Goal: Task Accomplishment & Management: Use online tool/utility

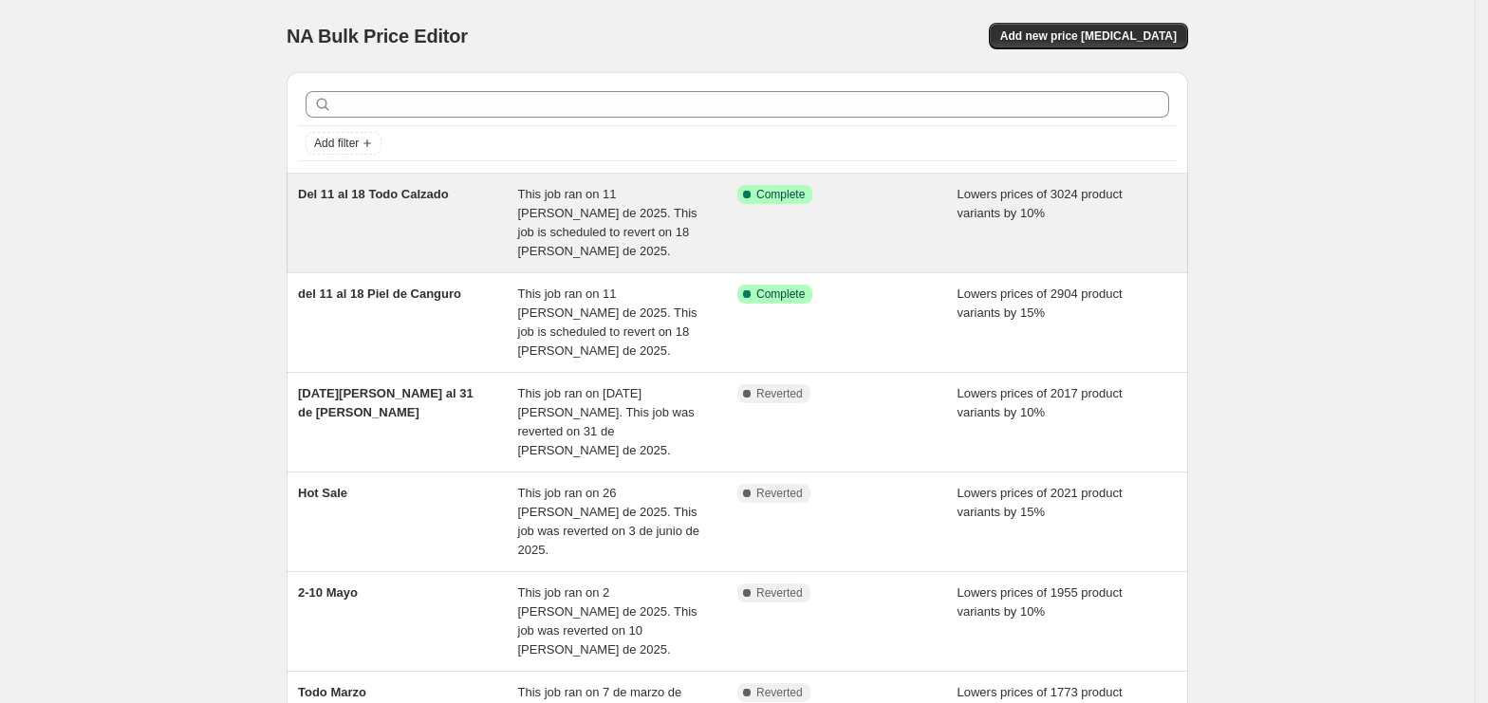
click at [550, 206] on span "This job ran on 11 [PERSON_NAME] de 2025. This job is scheduled to revert on 18…" at bounding box center [607, 222] width 179 height 71
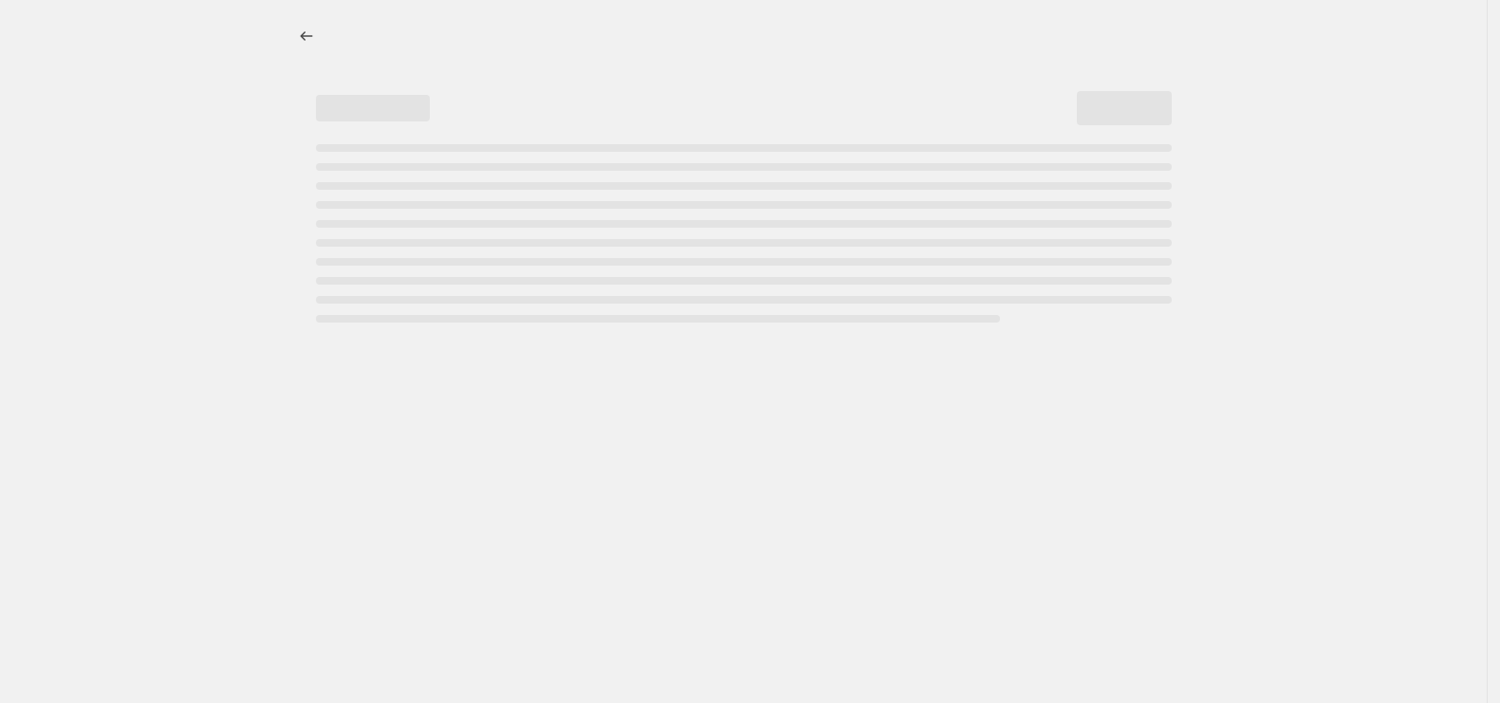
select select "percentage"
select select "collection"
select select "not_equal"
select select "collection"
select select "not_equal"
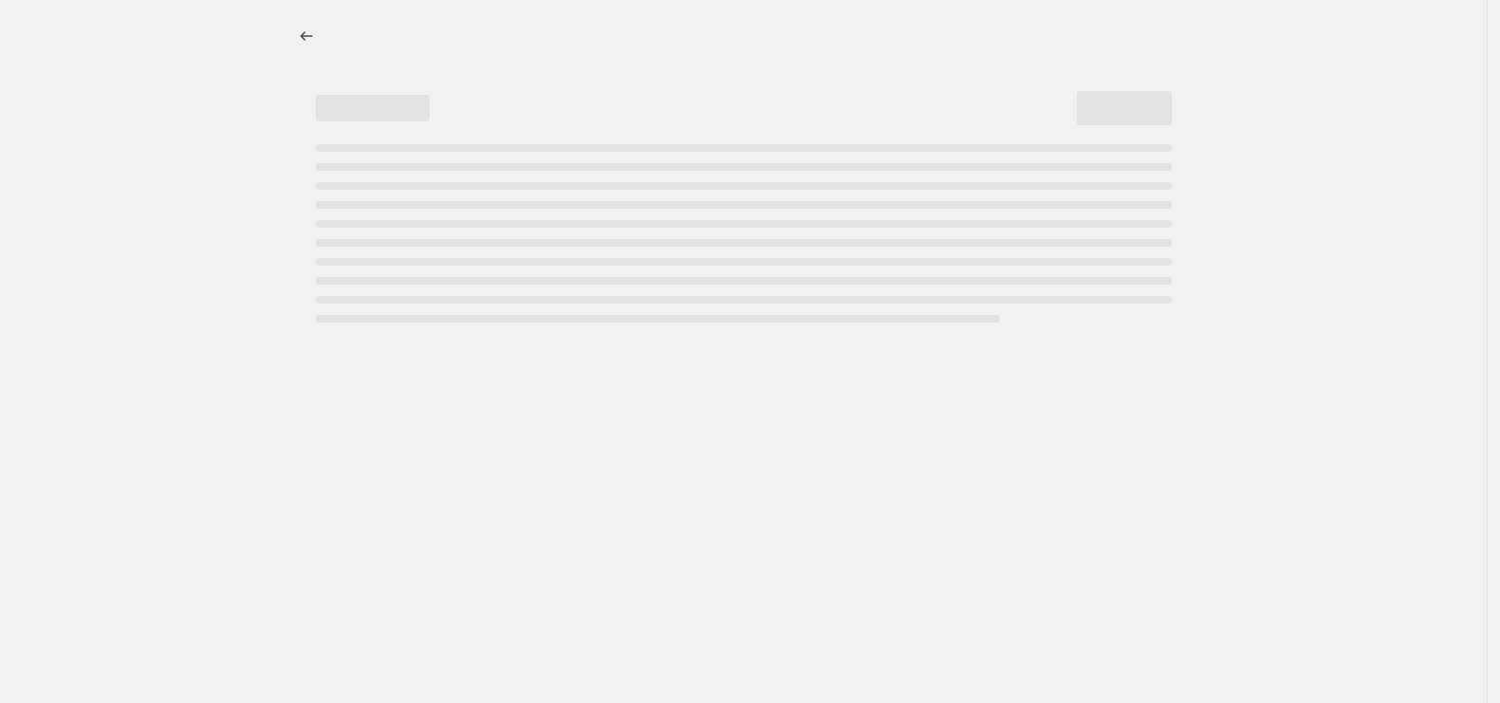
select select "collection"
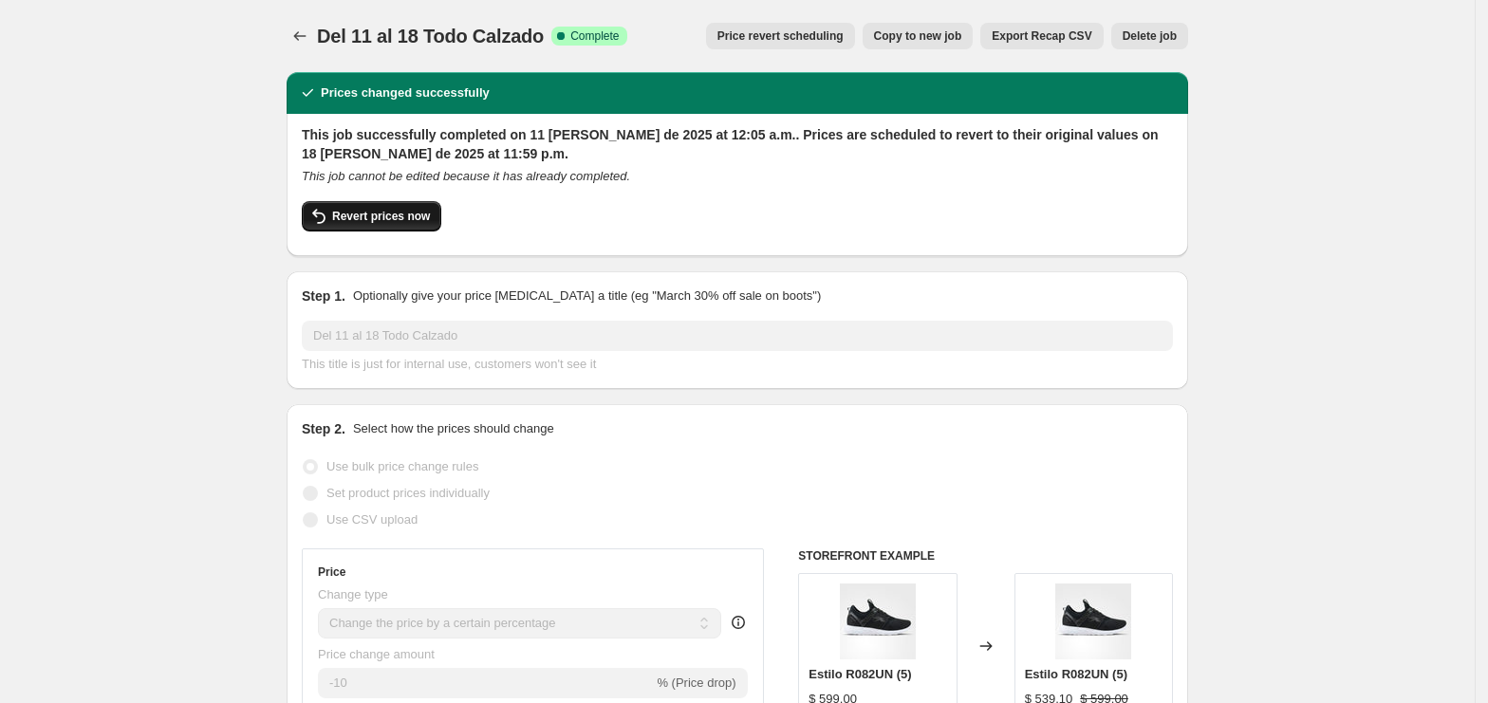
click at [404, 217] on span "Revert prices now" at bounding box center [381, 216] width 98 height 15
checkbox input "false"
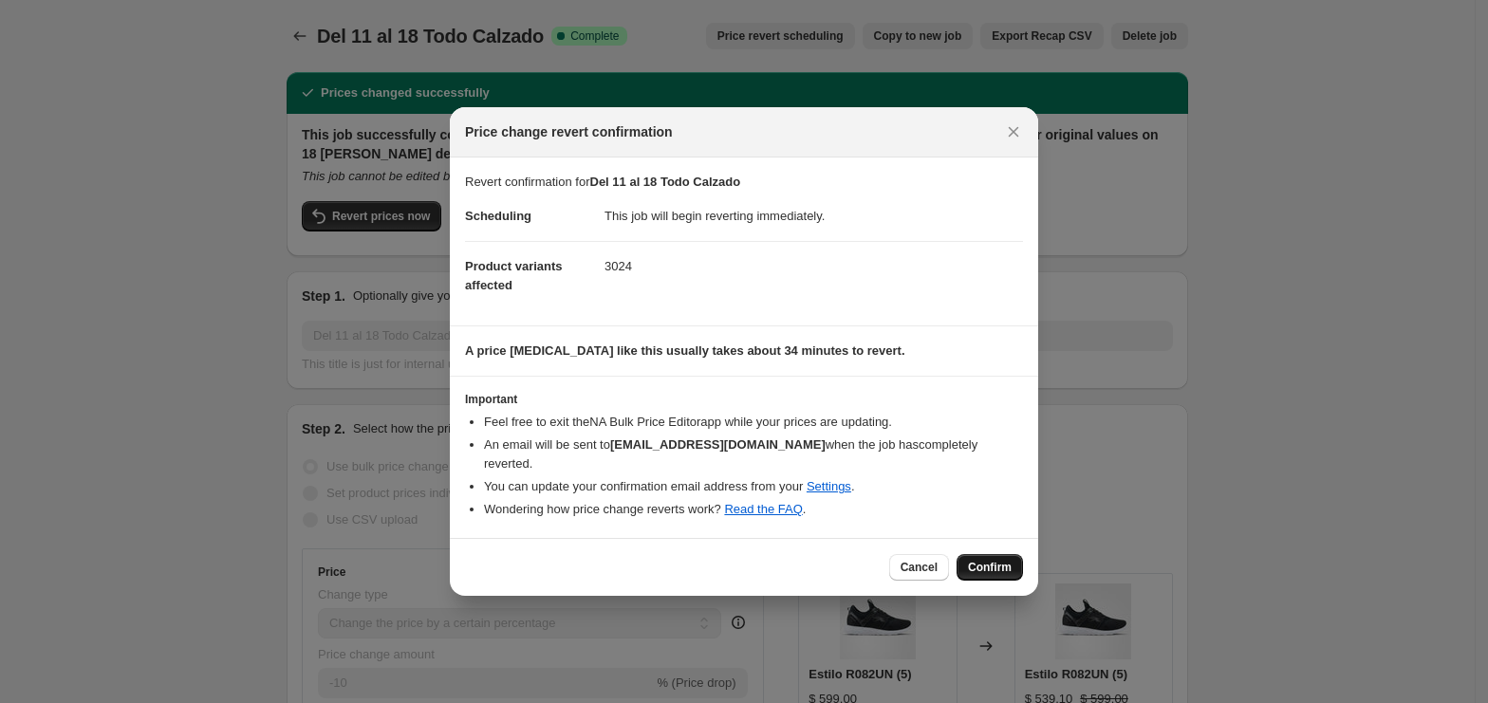
click at [1007, 564] on span "Confirm" at bounding box center [990, 567] width 44 height 15
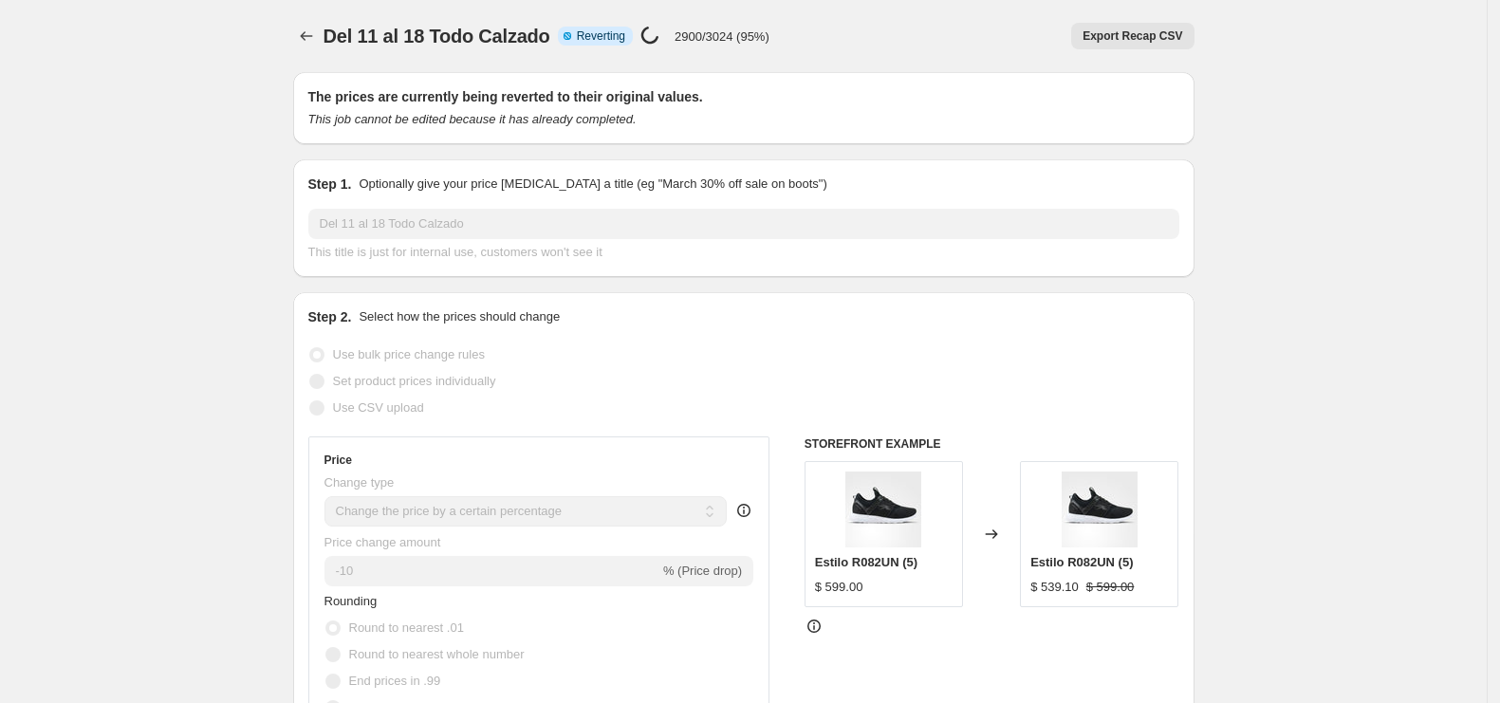
select select "percentage"
select select "collection"
select select "not_equal"
select select "collection"
select select "not_equal"
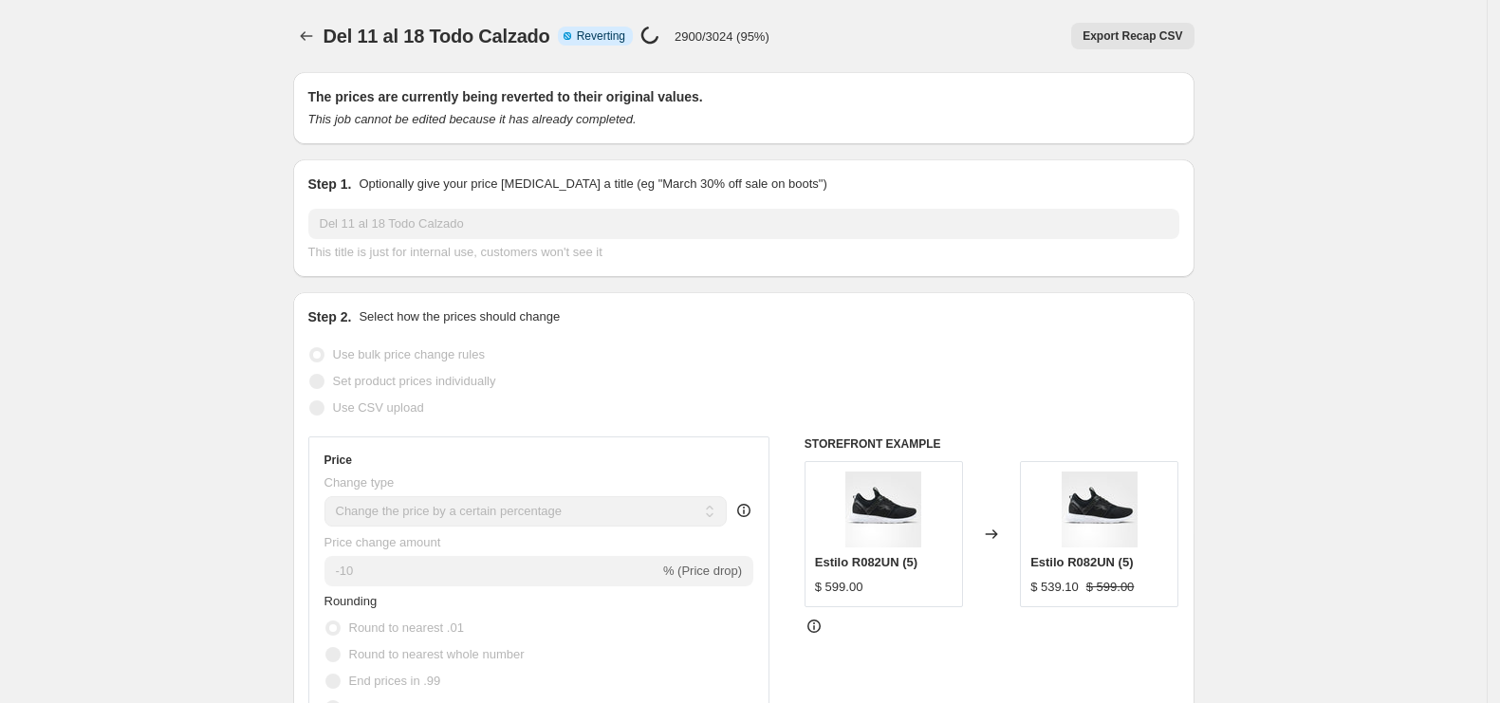
select select "collection"
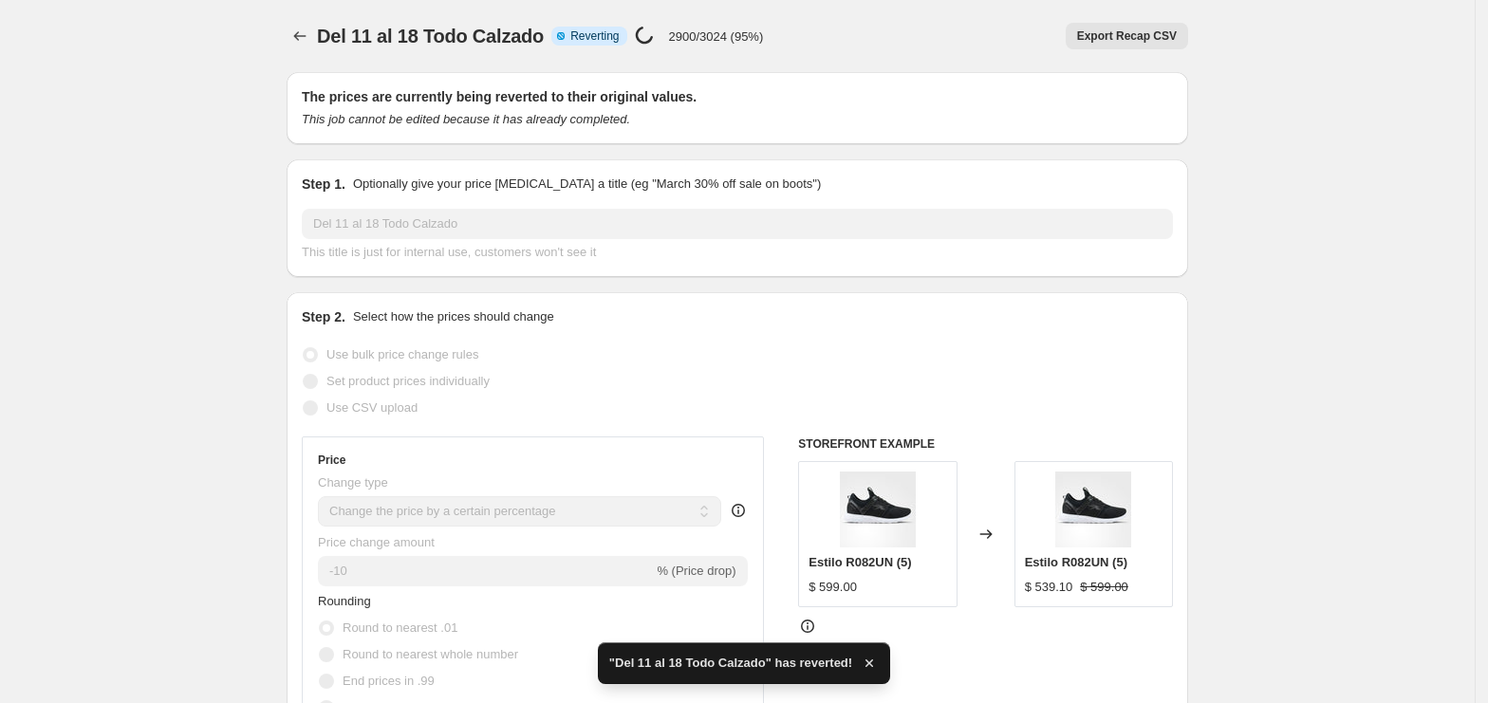
checkbox input "true"
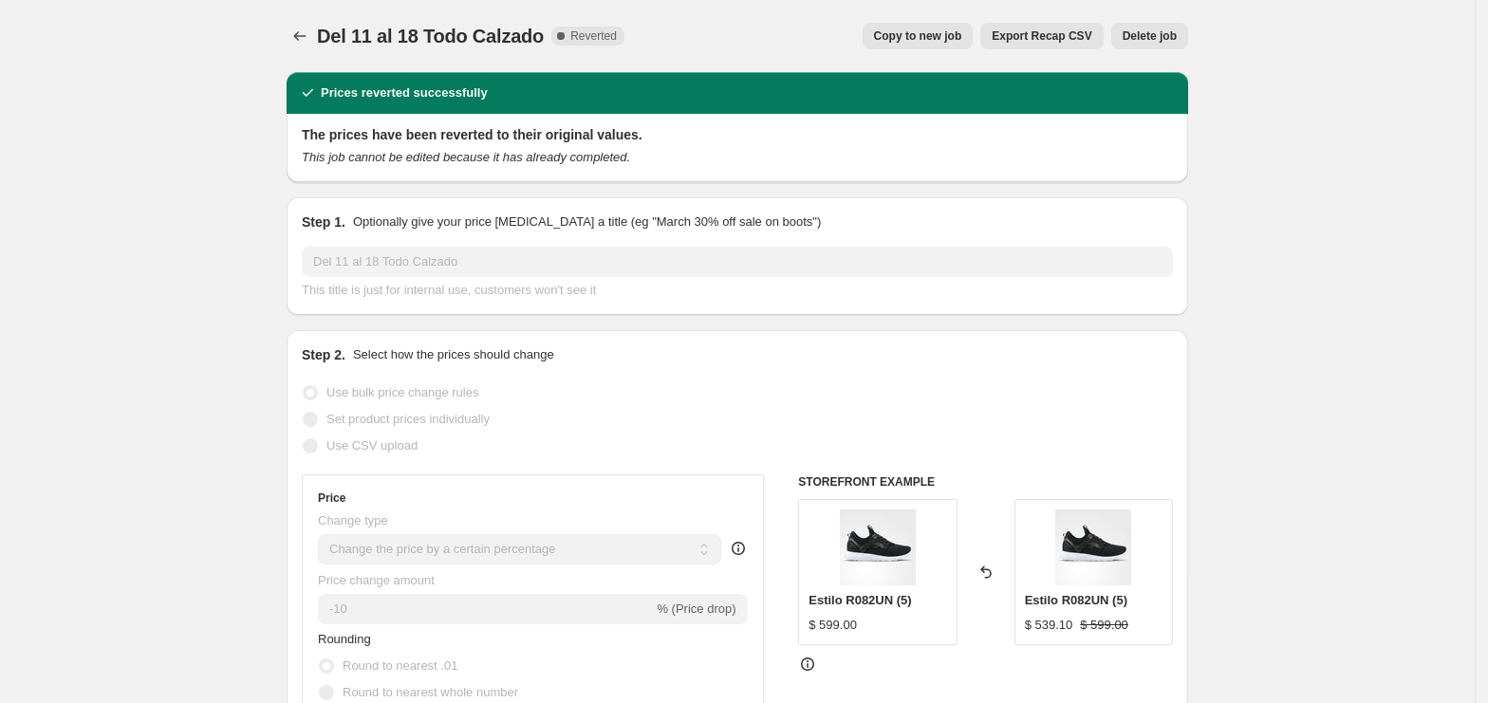
click at [947, 40] on span "Copy to new job" at bounding box center [918, 35] width 88 height 15
select select "percentage"
select select "collection"
select select "not_equal"
select select "collection"
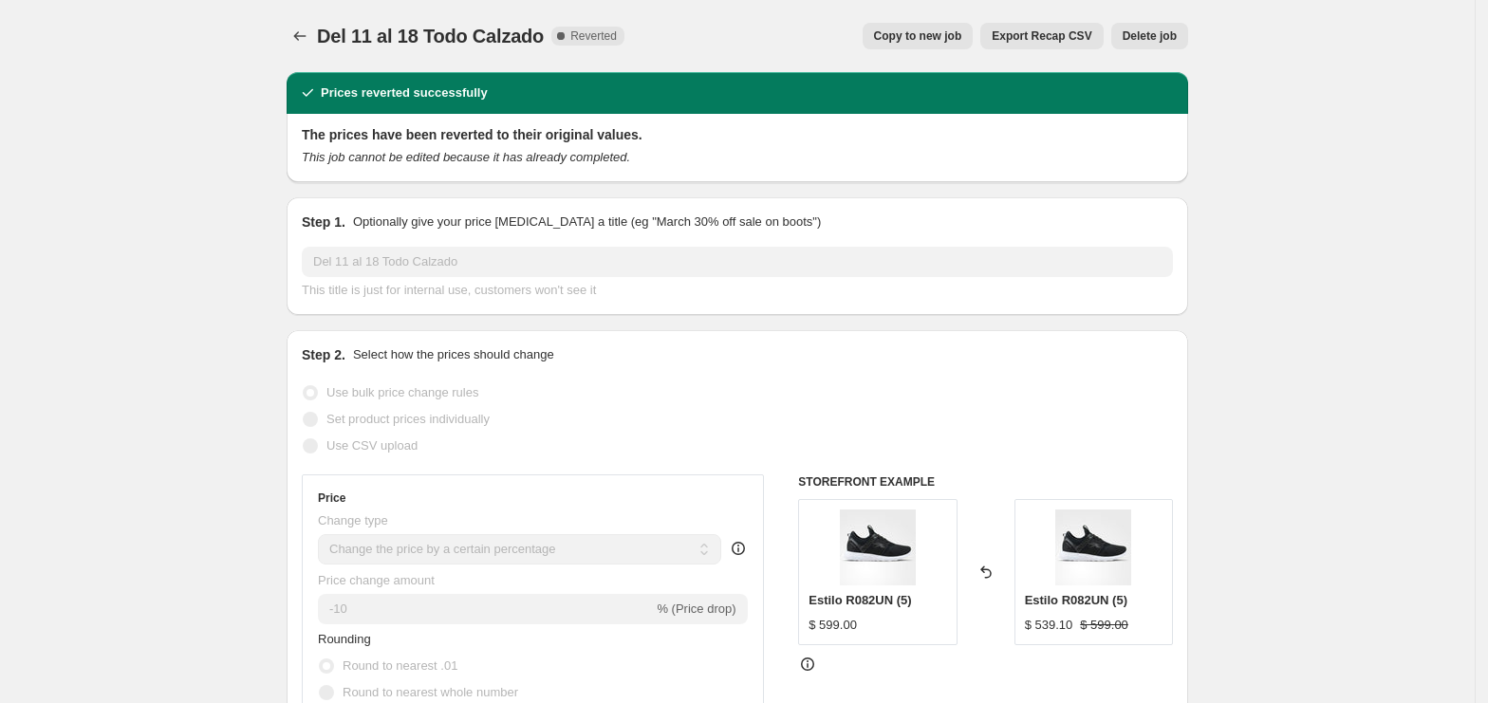
select select "not_equal"
select select "collection"
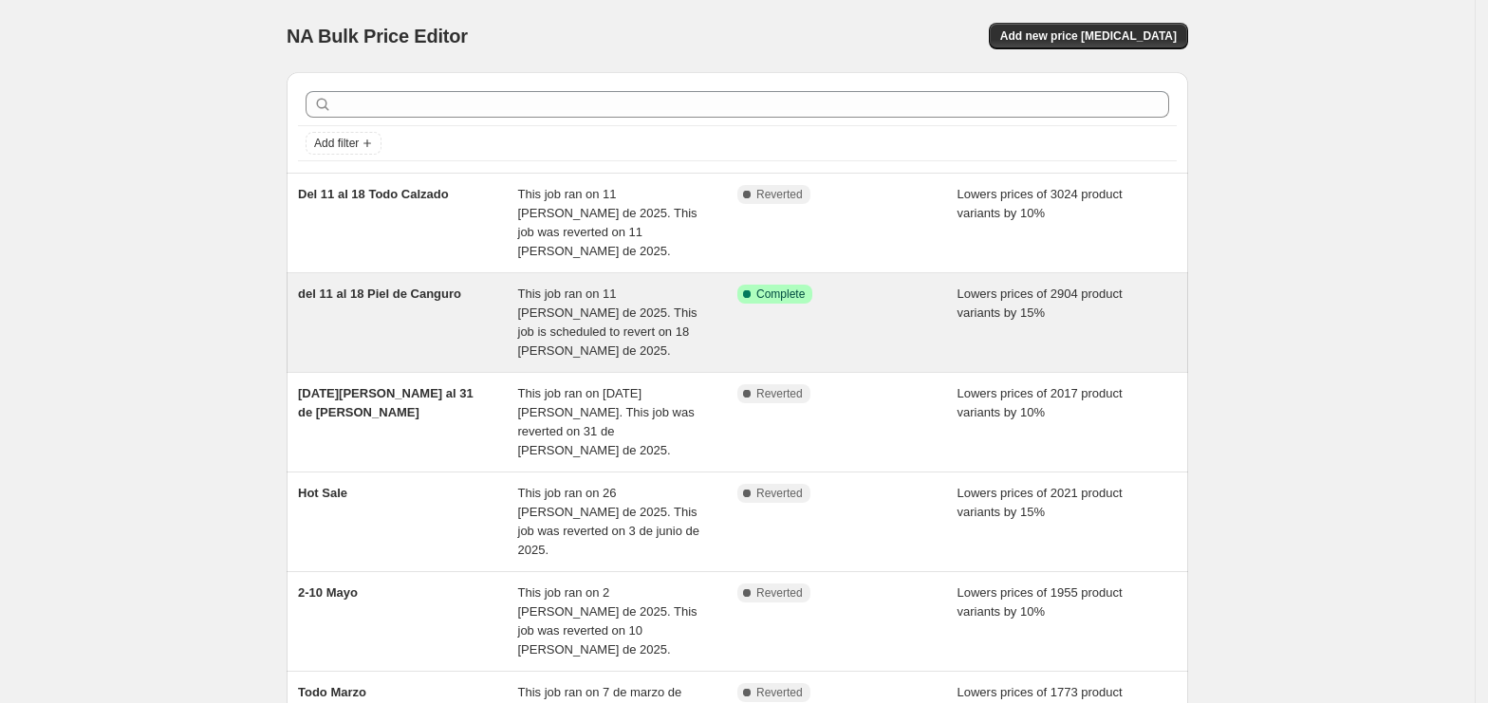
click at [657, 287] on span "This job ran on 11 de agosto de 2025. This job is scheduled to revert on 18 de …" at bounding box center [607, 322] width 179 height 71
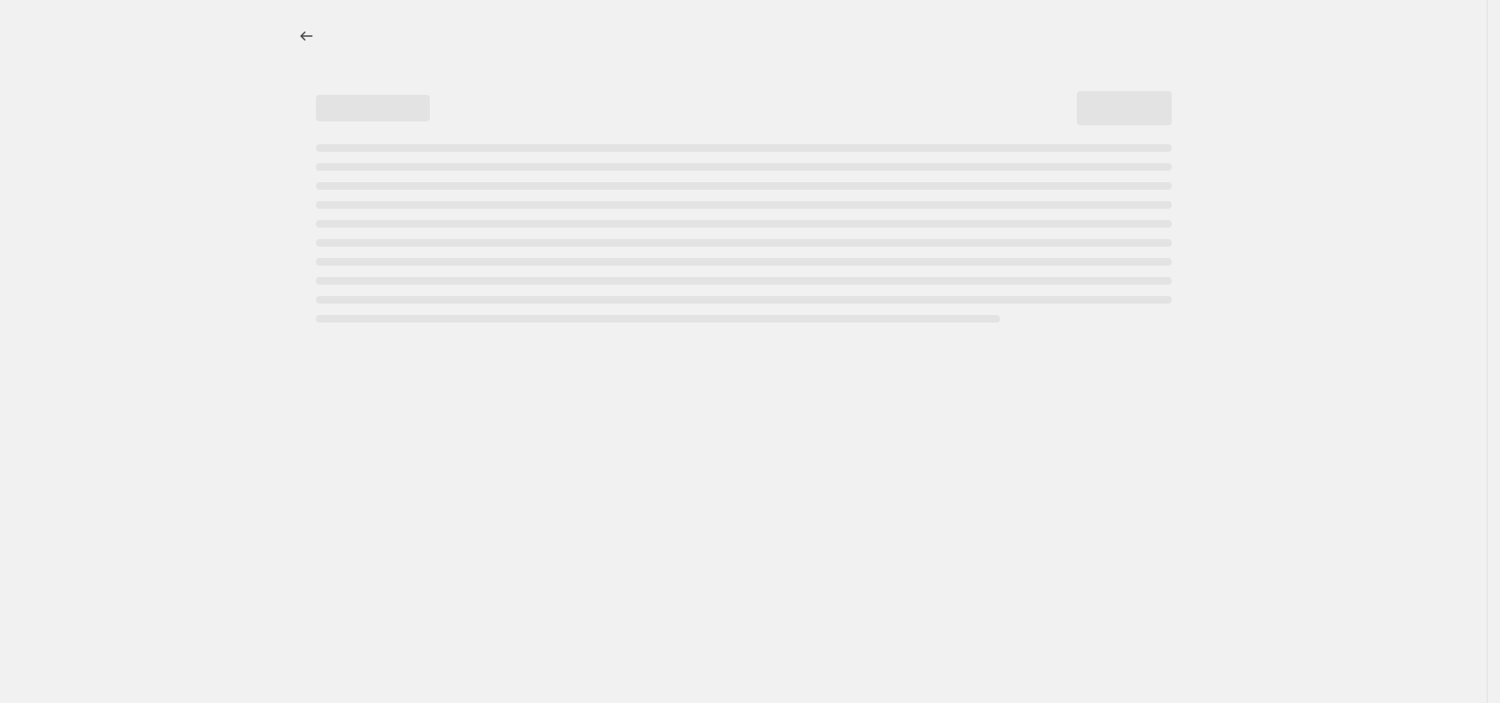
select select "percentage"
select select "collection"
select select "not_equal"
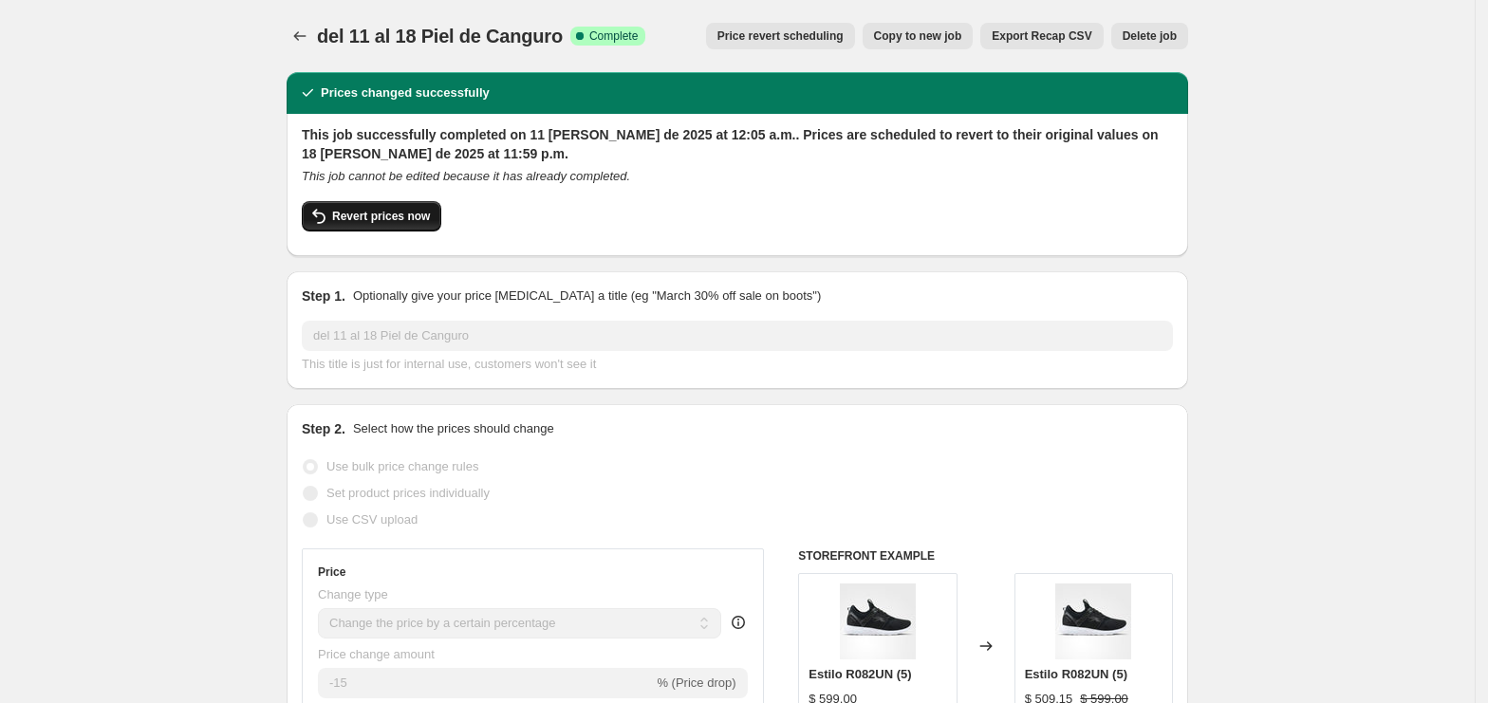
click at [416, 221] on span "Revert prices now" at bounding box center [381, 216] width 98 height 15
checkbox input "false"
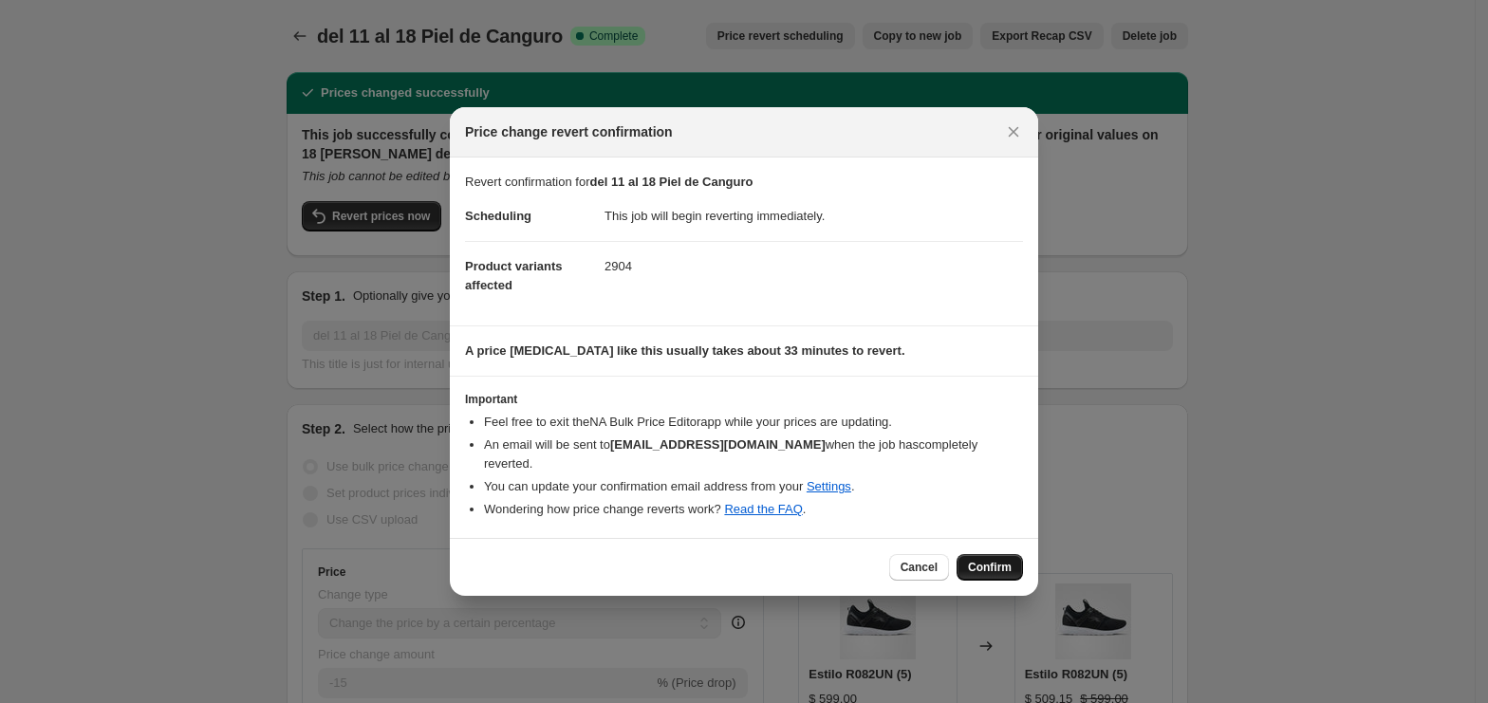
click at [1019, 555] on button "Confirm" at bounding box center [990, 567] width 66 height 27
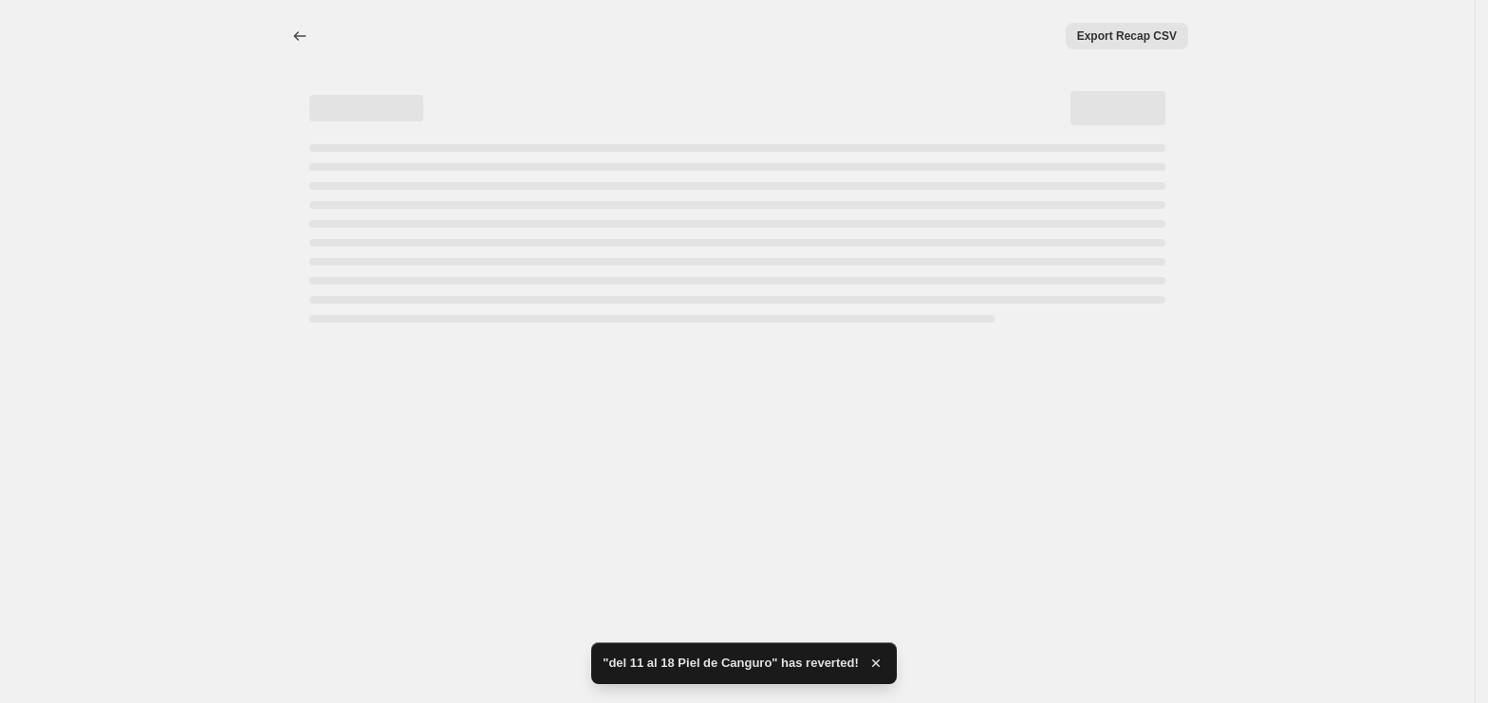
select select "percentage"
select select "collection"
select select "not_equal"
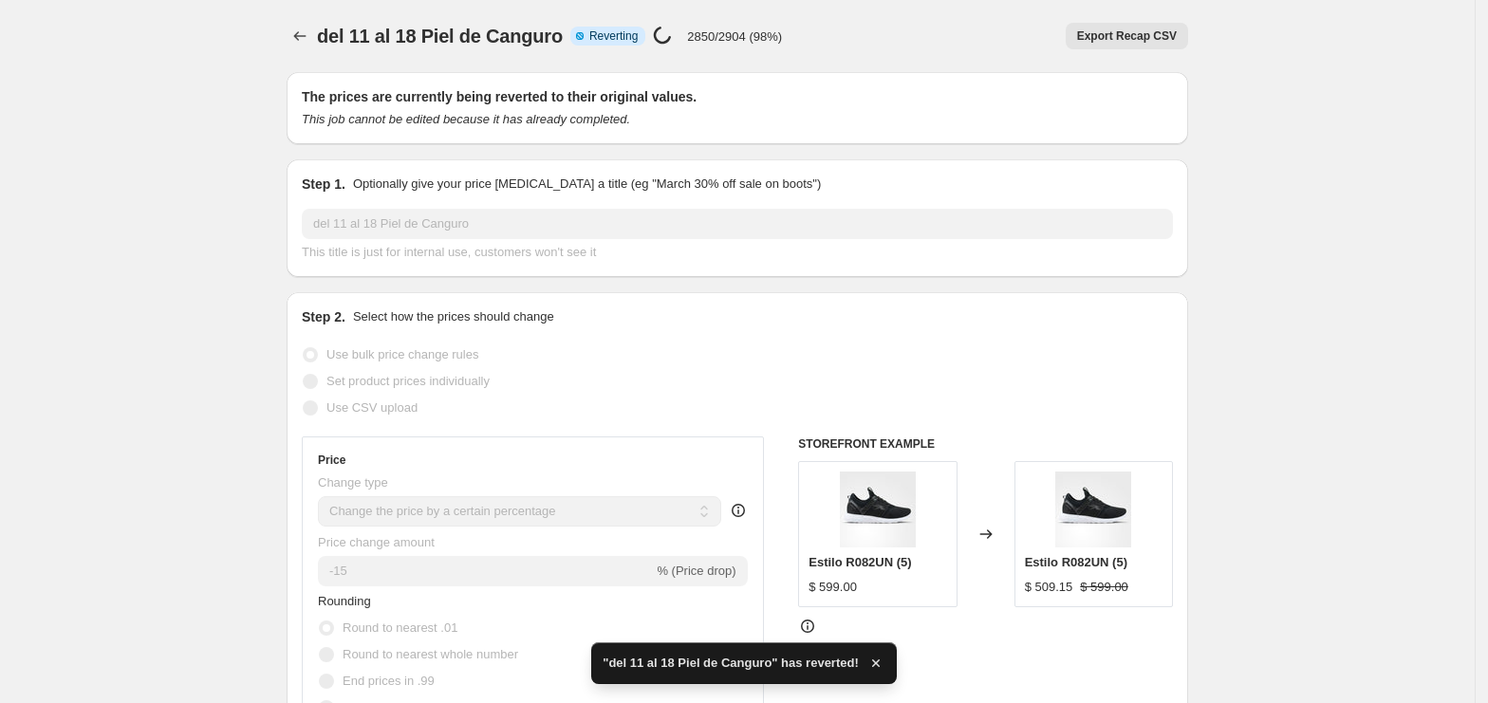
checkbox input "true"
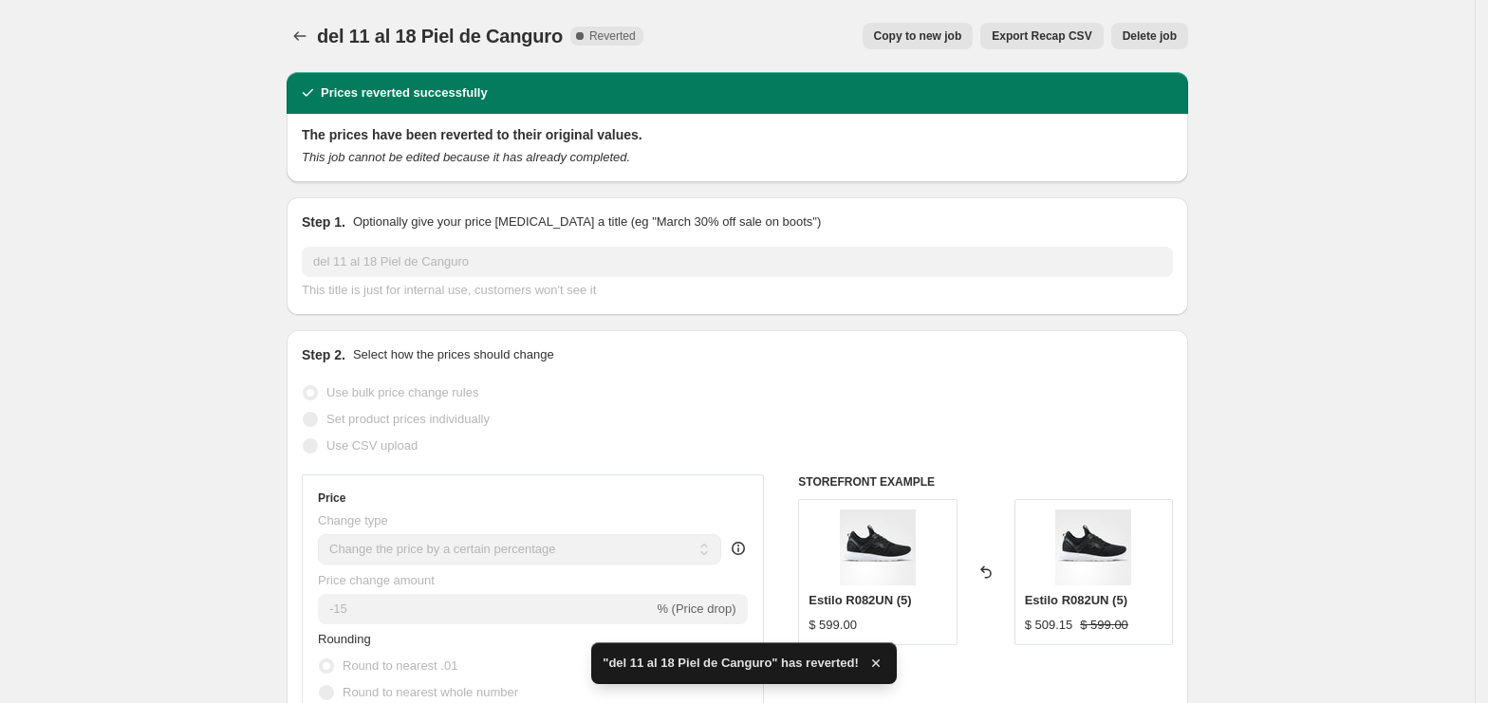
click at [931, 42] on span "Copy to new job" at bounding box center [918, 35] width 88 height 15
select select "percentage"
select select "collection"
select select "not_equal"
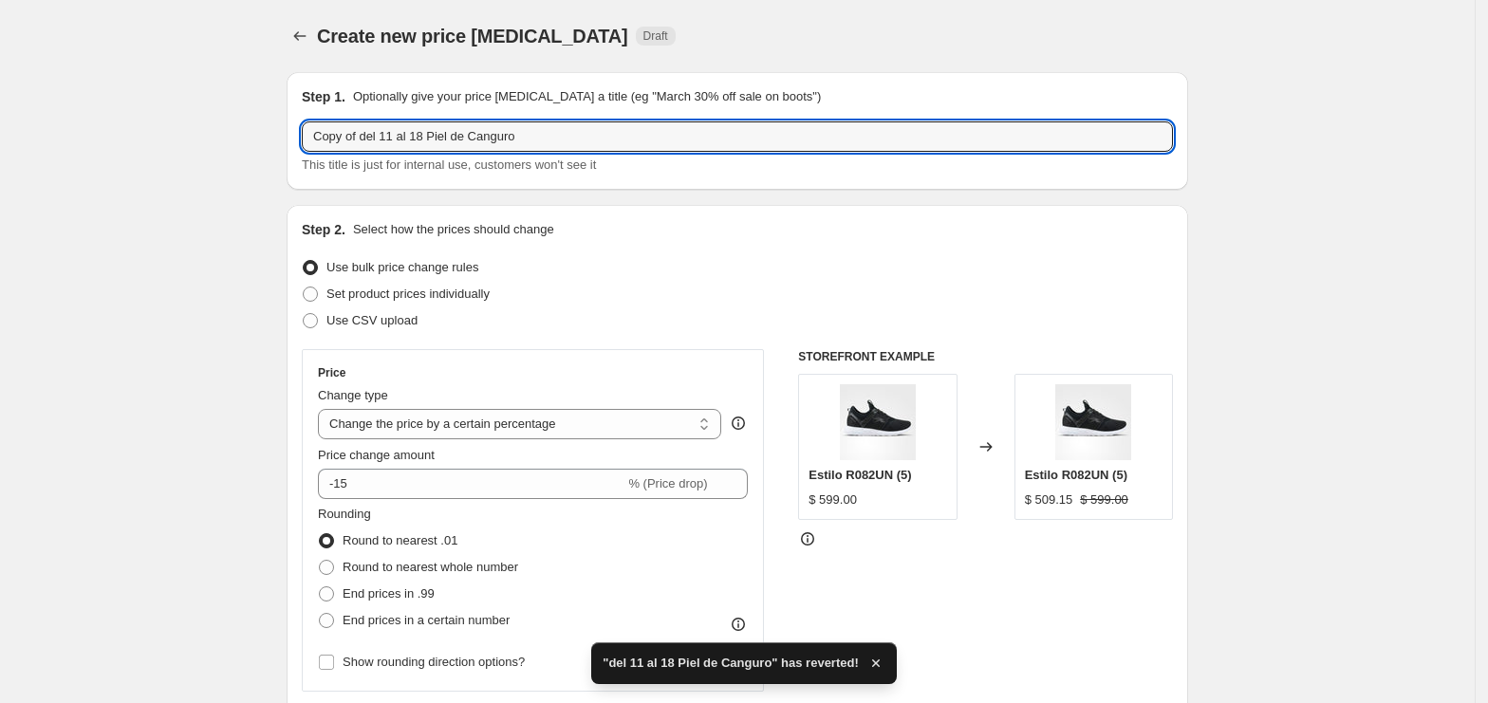
drag, startPoint x: 383, startPoint y: 142, endPoint x: 240, endPoint y: 154, distance: 143.8
type input "11 al 18 Piel de Canguro"
drag, startPoint x: 251, startPoint y: 220, endPoint x: 327, endPoint y: 186, distance: 84.1
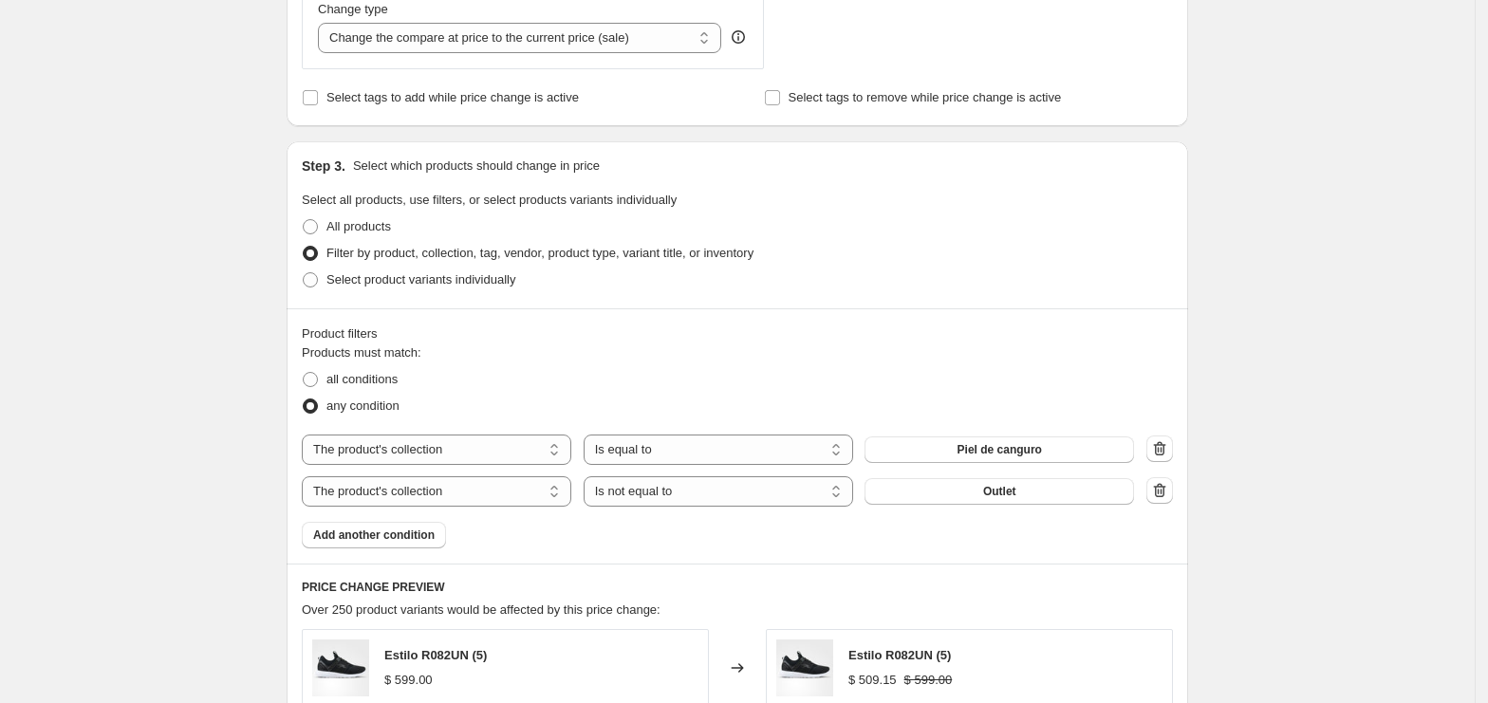
scroll to position [759, 0]
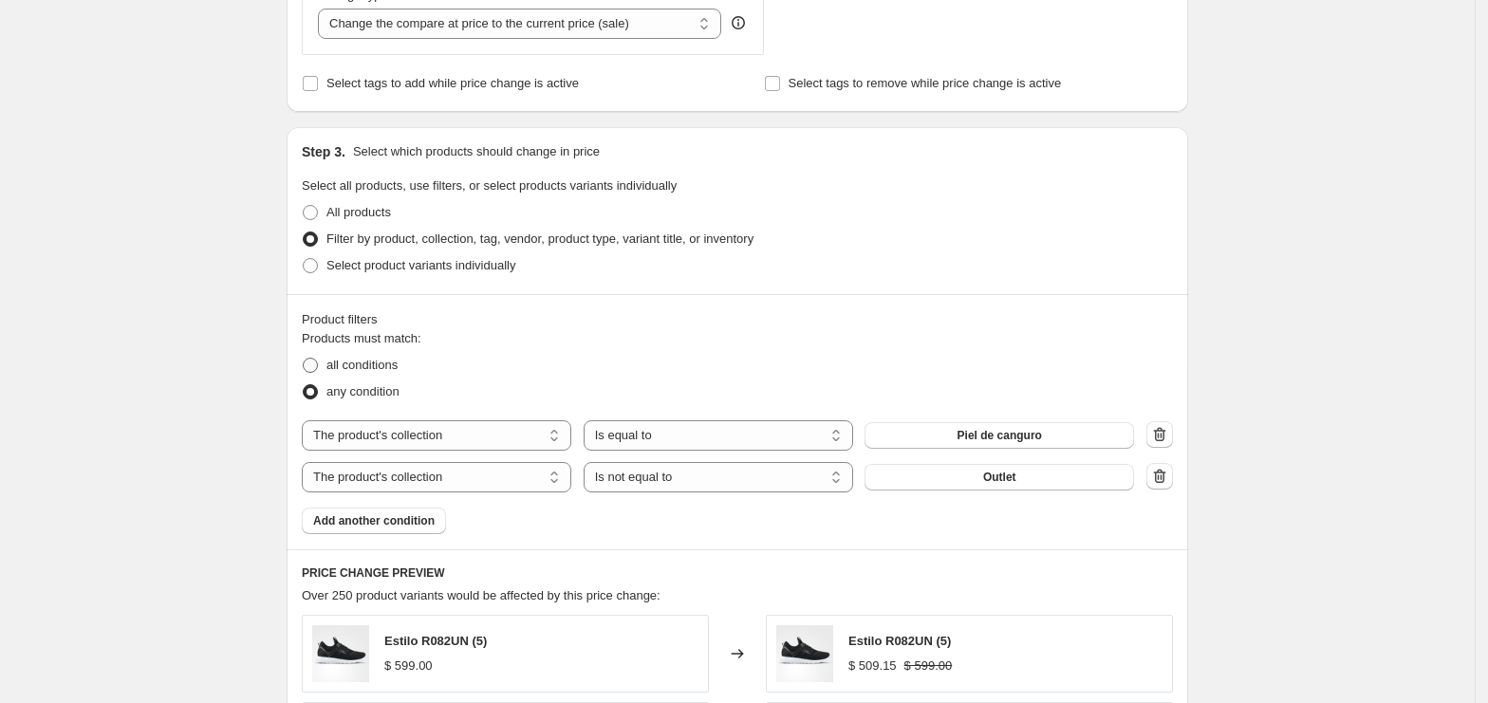
click at [318, 366] on span at bounding box center [310, 365] width 15 height 15
click at [304, 359] on input "all conditions" at bounding box center [303, 358] width 1 height 1
radio input "true"
click at [1306, 296] on div "Create new price change job. This page is ready Create new price change job Dra…" at bounding box center [737, 317] width 1475 height 2152
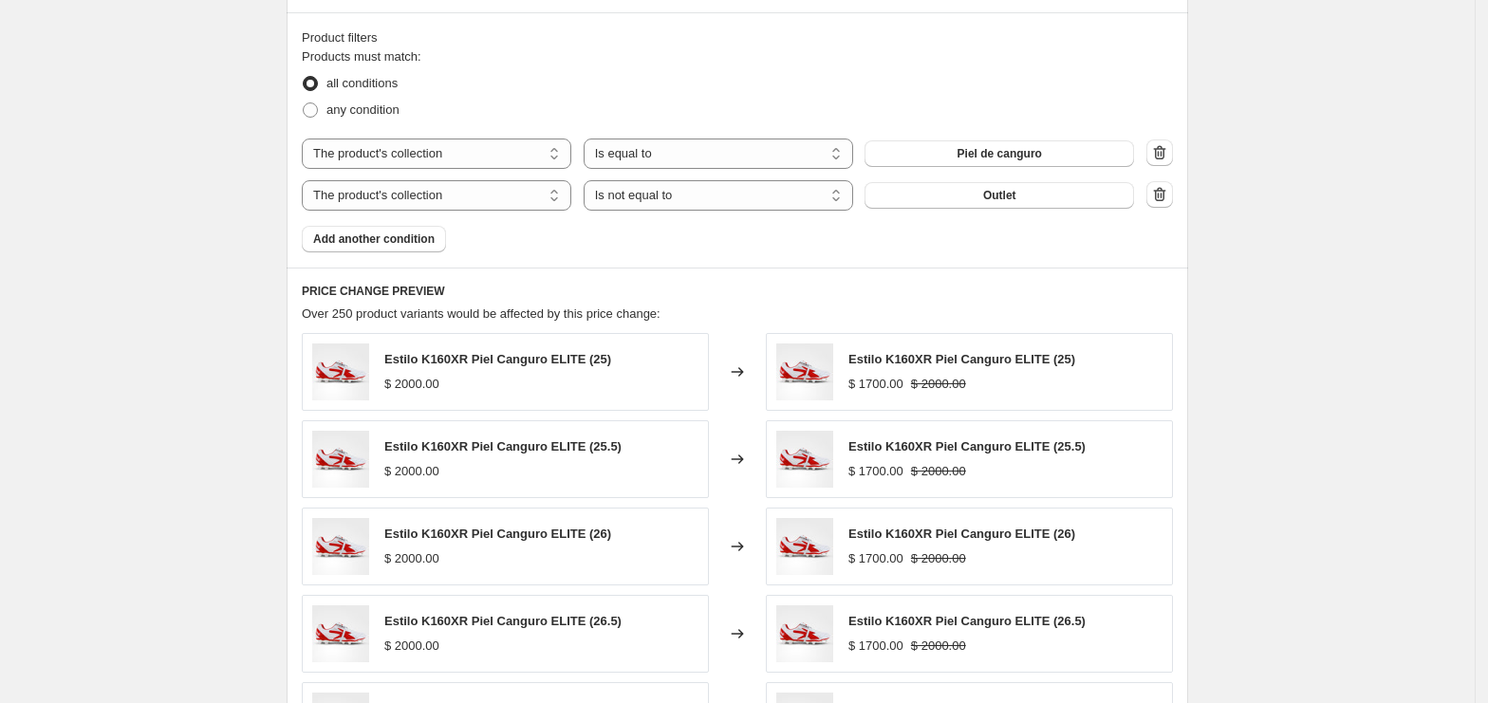
scroll to position [1455, 0]
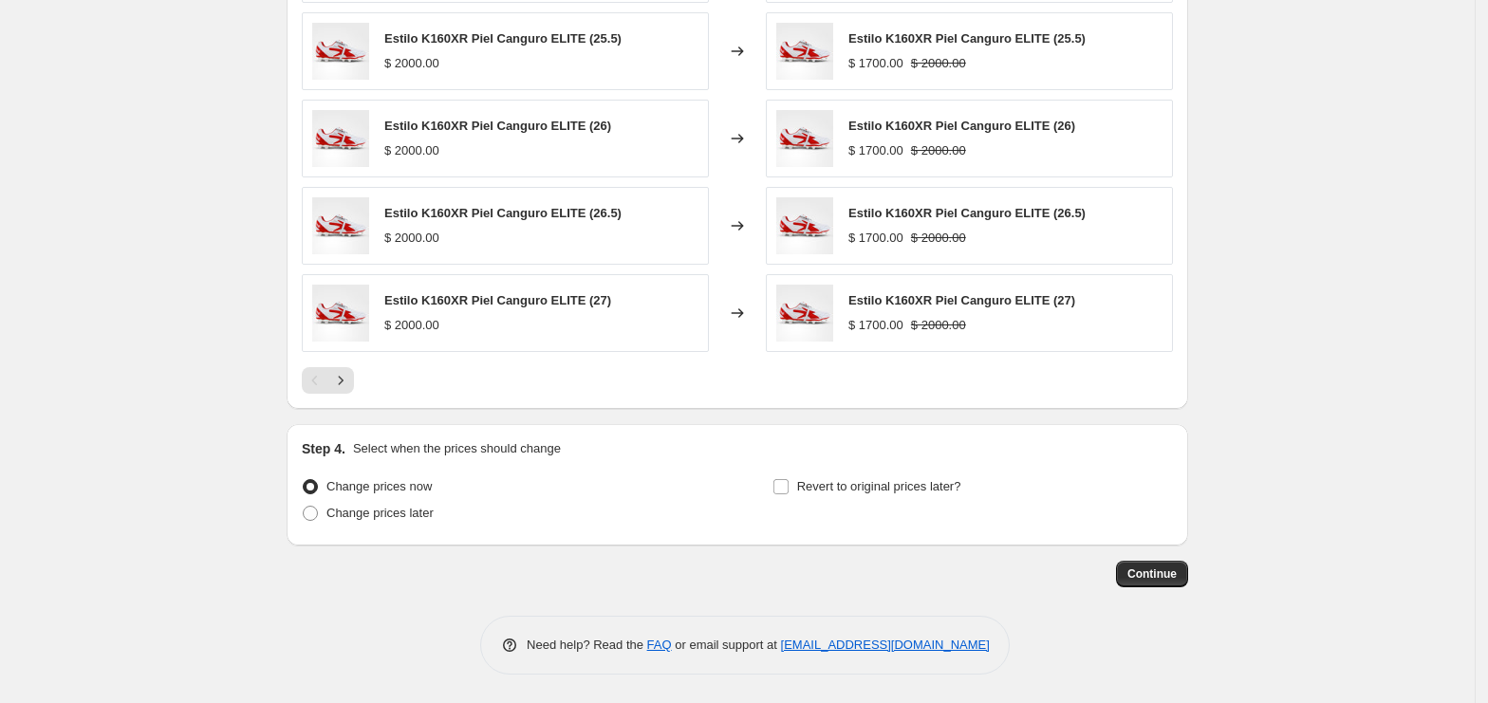
drag, startPoint x: 1303, startPoint y: 403, endPoint x: 972, endPoint y: 512, distance: 348.7
click at [782, 480] on input "Revert to original prices later?" at bounding box center [780, 486] width 15 height 15
checkbox input "true"
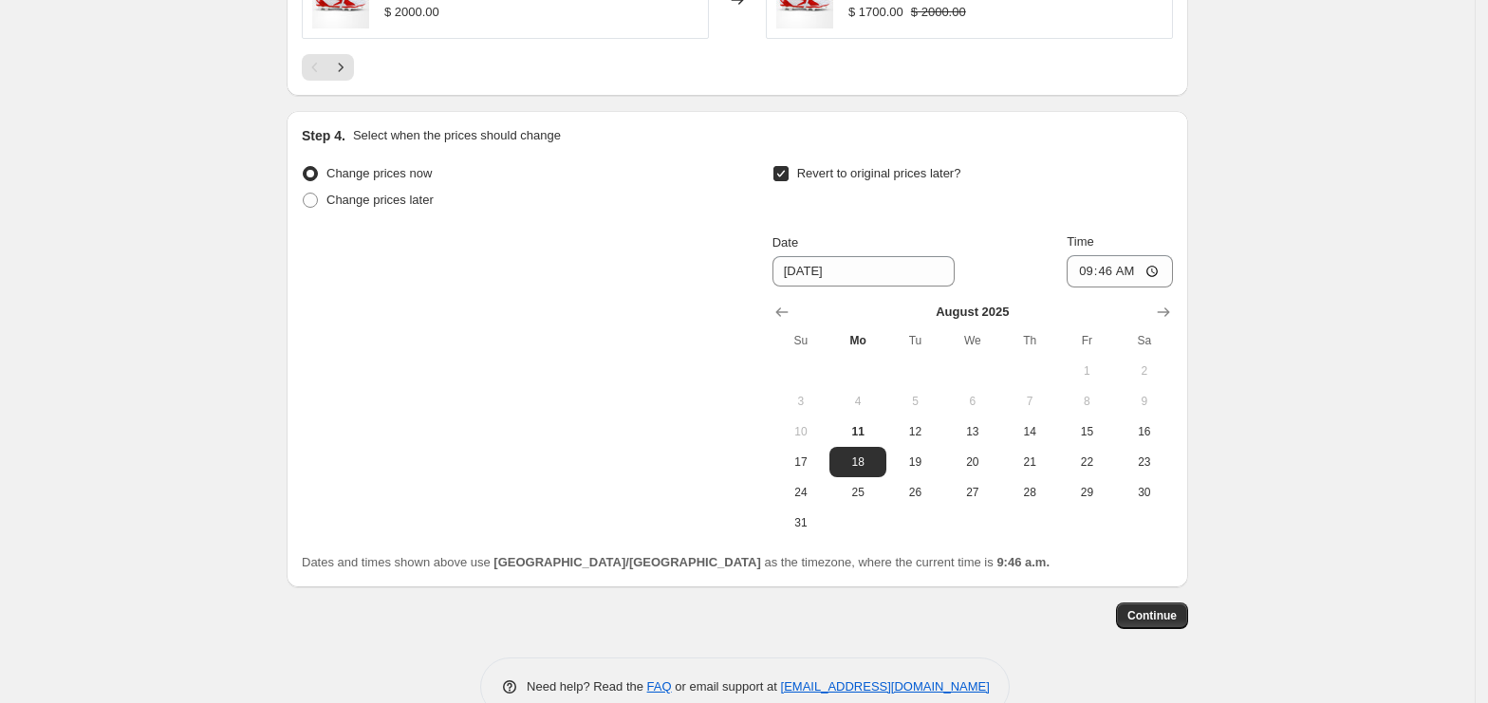
scroll to position [1811, 0]
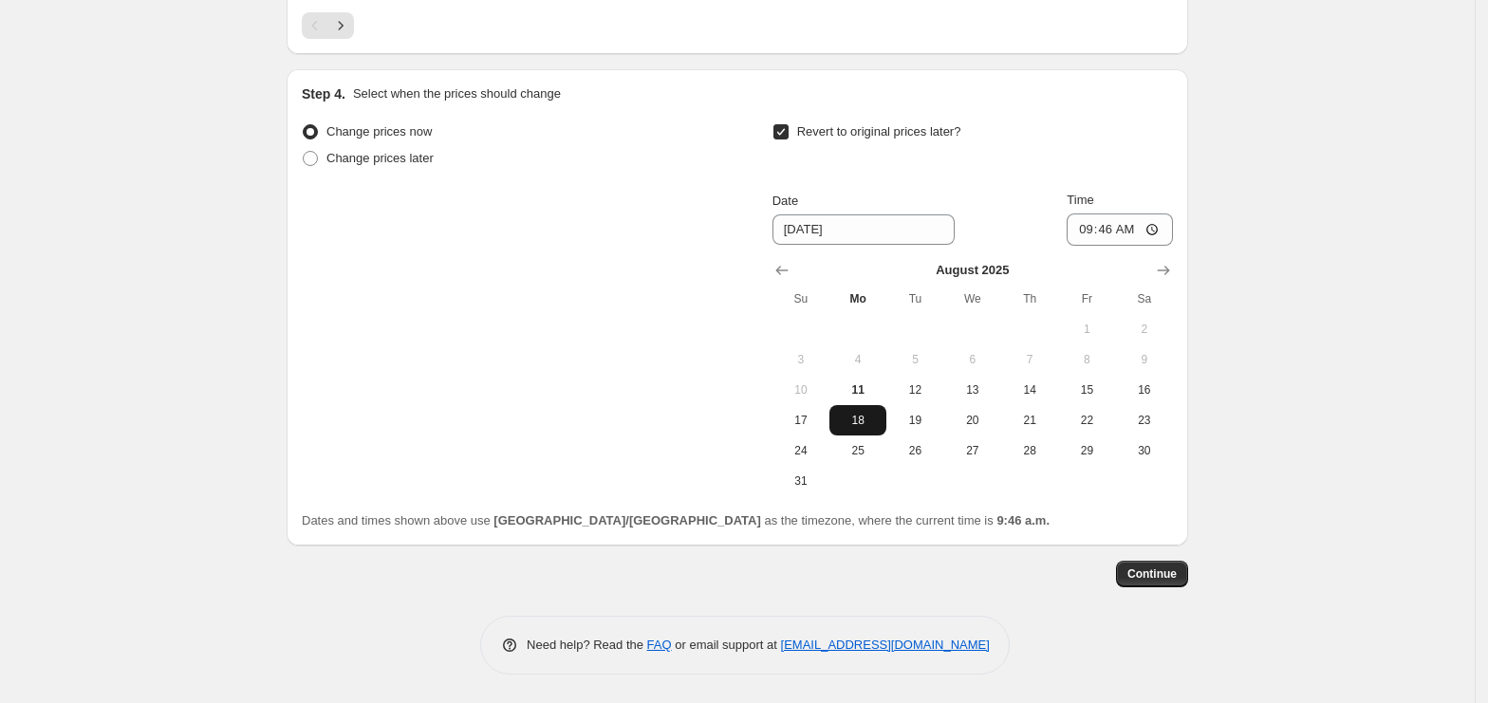
click at [864, 426] on span "18" at bounding box center [858, 420] width 42 height 15
click at [1087, 233] on input "09:46" at bounding box center [1120, 230] width 106 height 32
click at [1103, 230] on input "23:56" at bounding box center [1120, 230] width 106 height 32
type input "23:59"
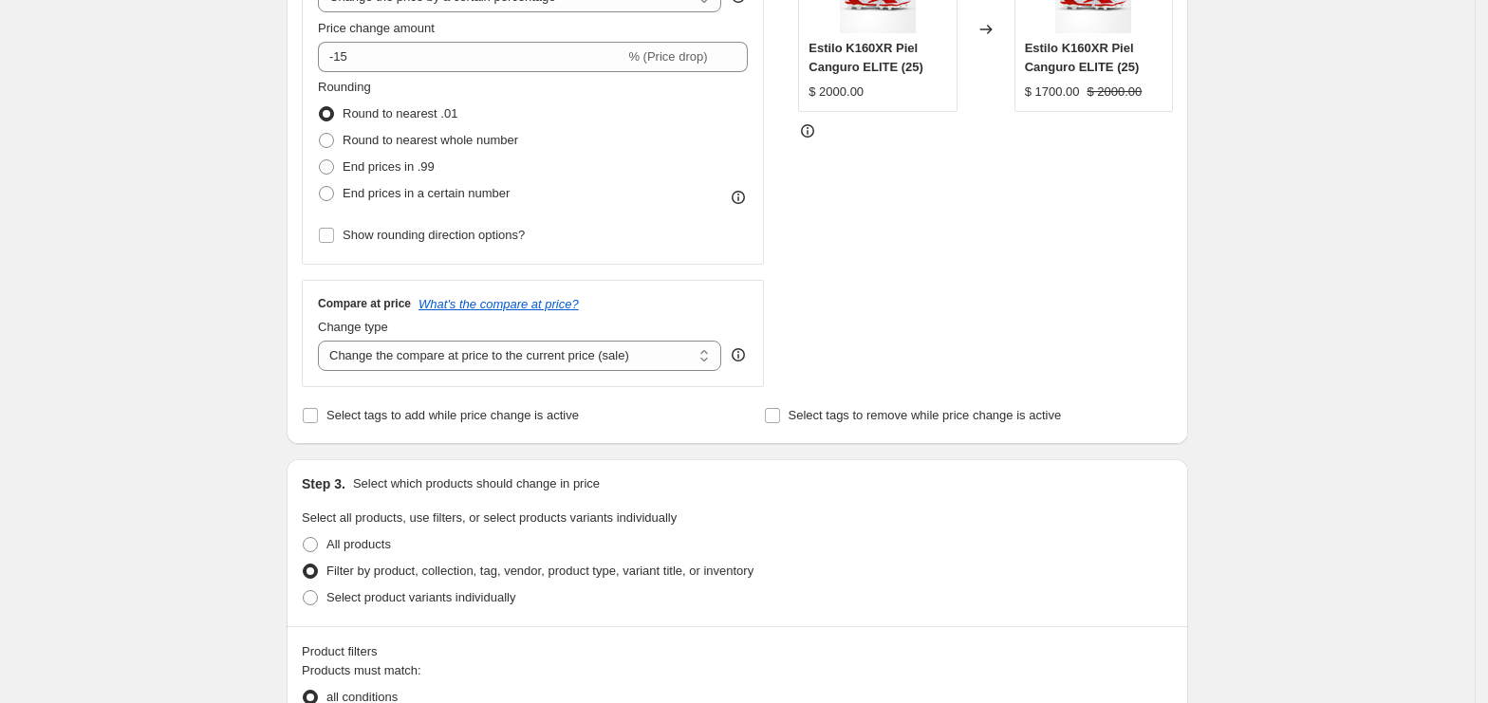
scroll to position [1052, 0]
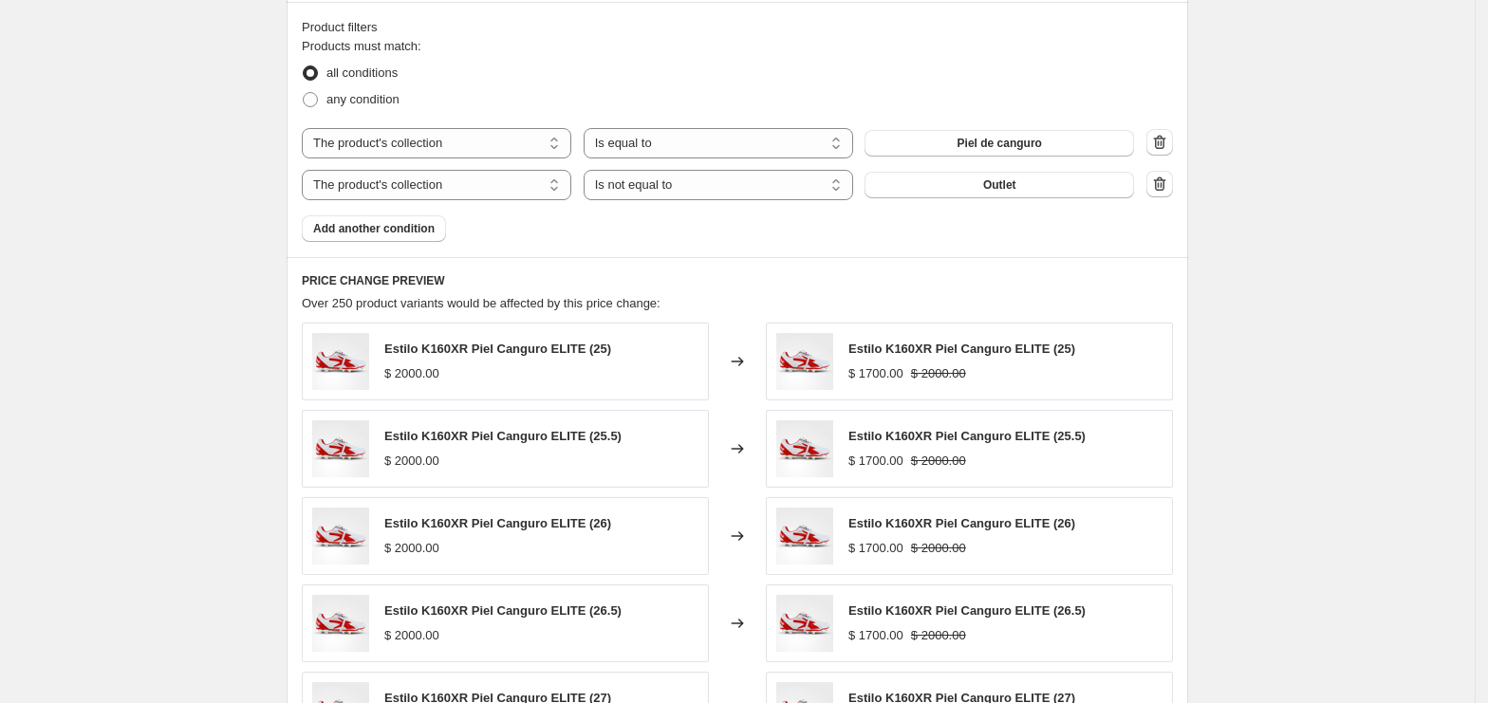
click at [1323, 456] on div "Create new price change job. This page is ready Create new price change job Dra…" at bounding box center [737, 201] width 1475 height 2507
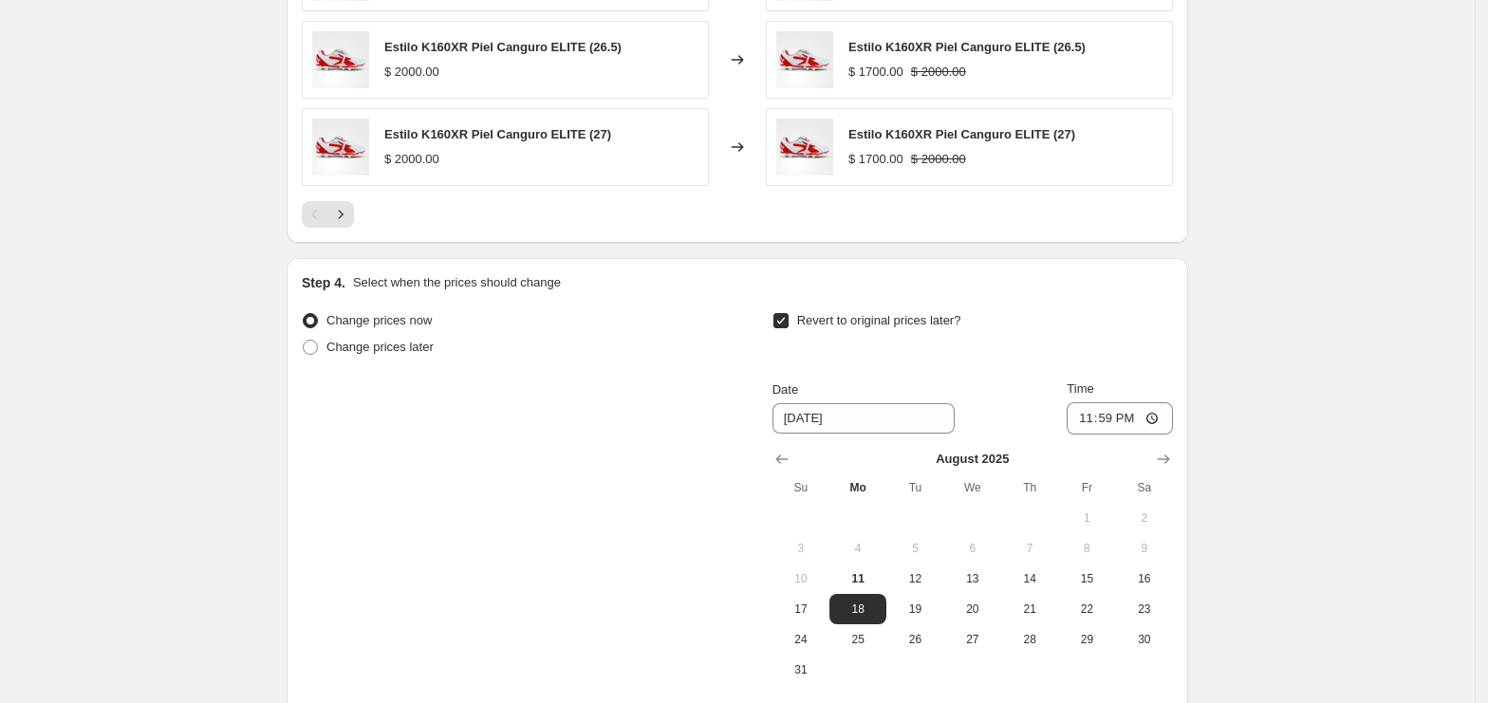
scroll to position [1811, 0]
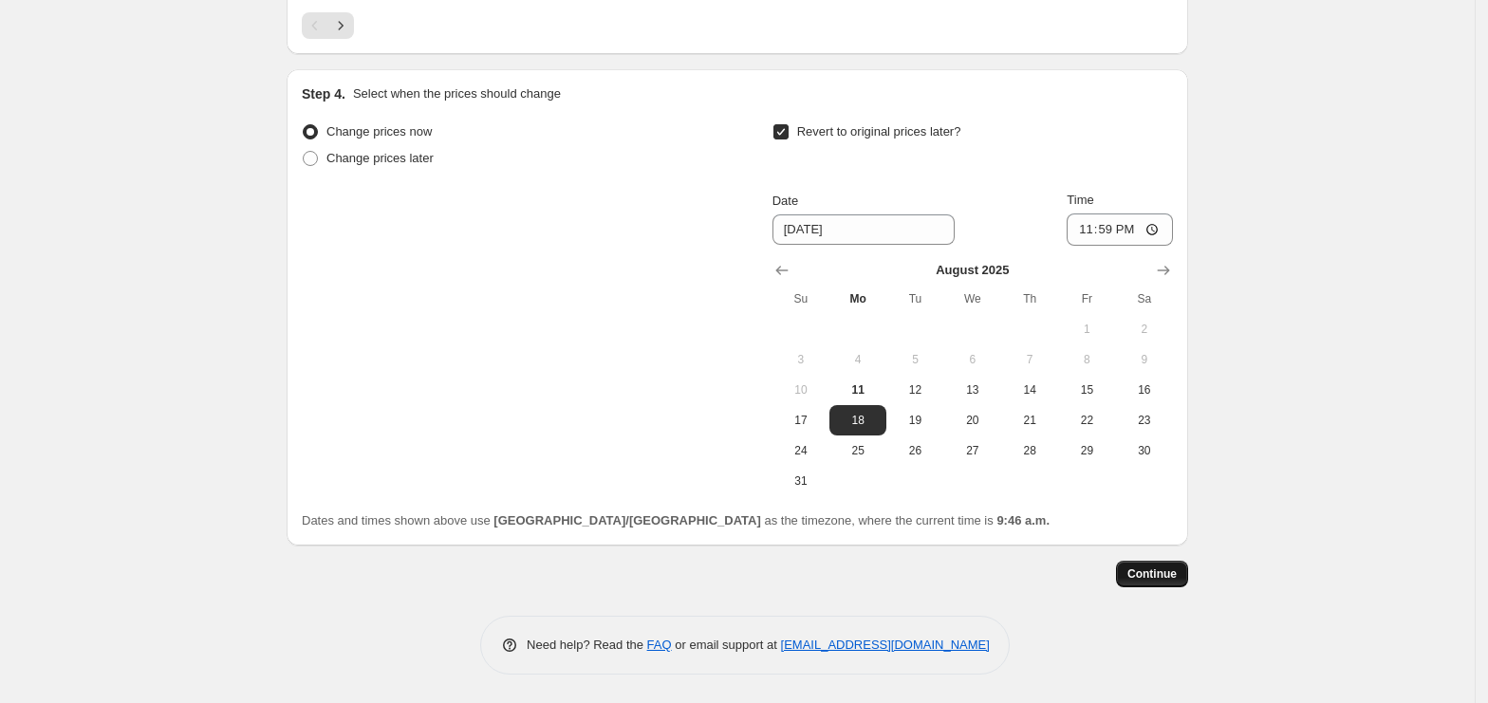
click at [1174, 573] on span "Continue" at bounding box center [1151, 574] width 49 height 15
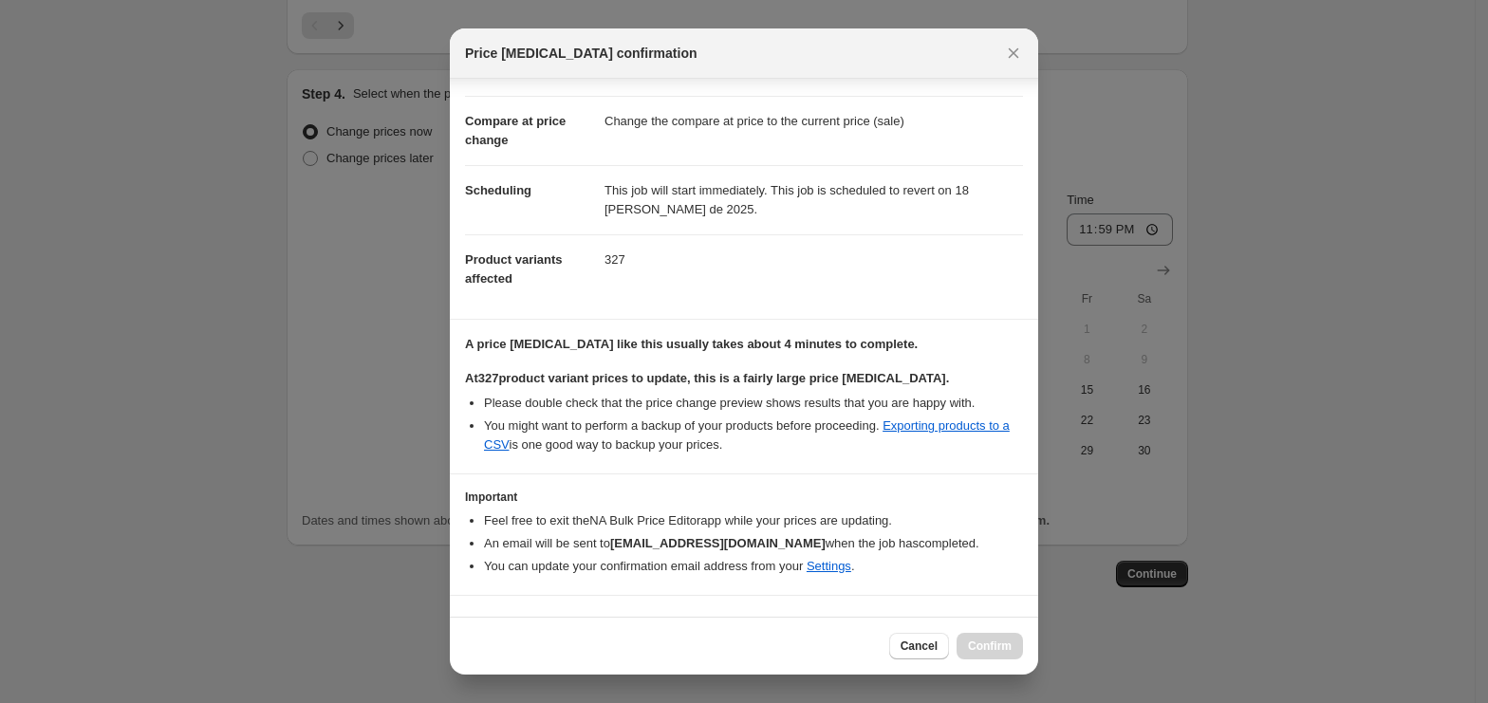
scroll to position [103, 0]
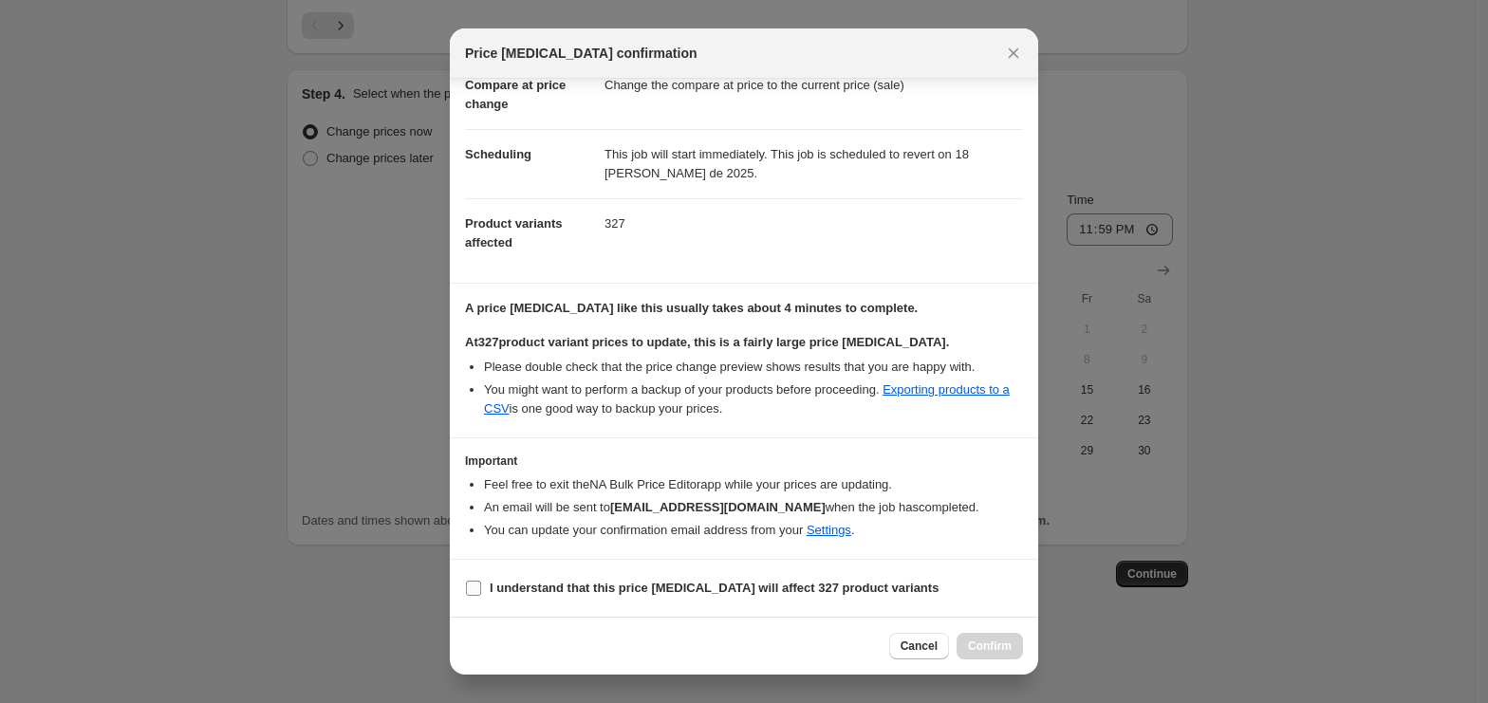
click at [707, 593] on b "I understand that this price change job will affect 327 product variants" at bounding box center [714, 588] width 449 height 14
click at [481, 593] on input "I understand that this price change job will affect 327 product variants" at bounding box center [473, 588] width 15 height 15
checkbox input "true"
click at [977, 653] on span "Confirm" at bounding box center [990, 646] width 44 height 15
type input "11 al 18 Piel de Canguro"
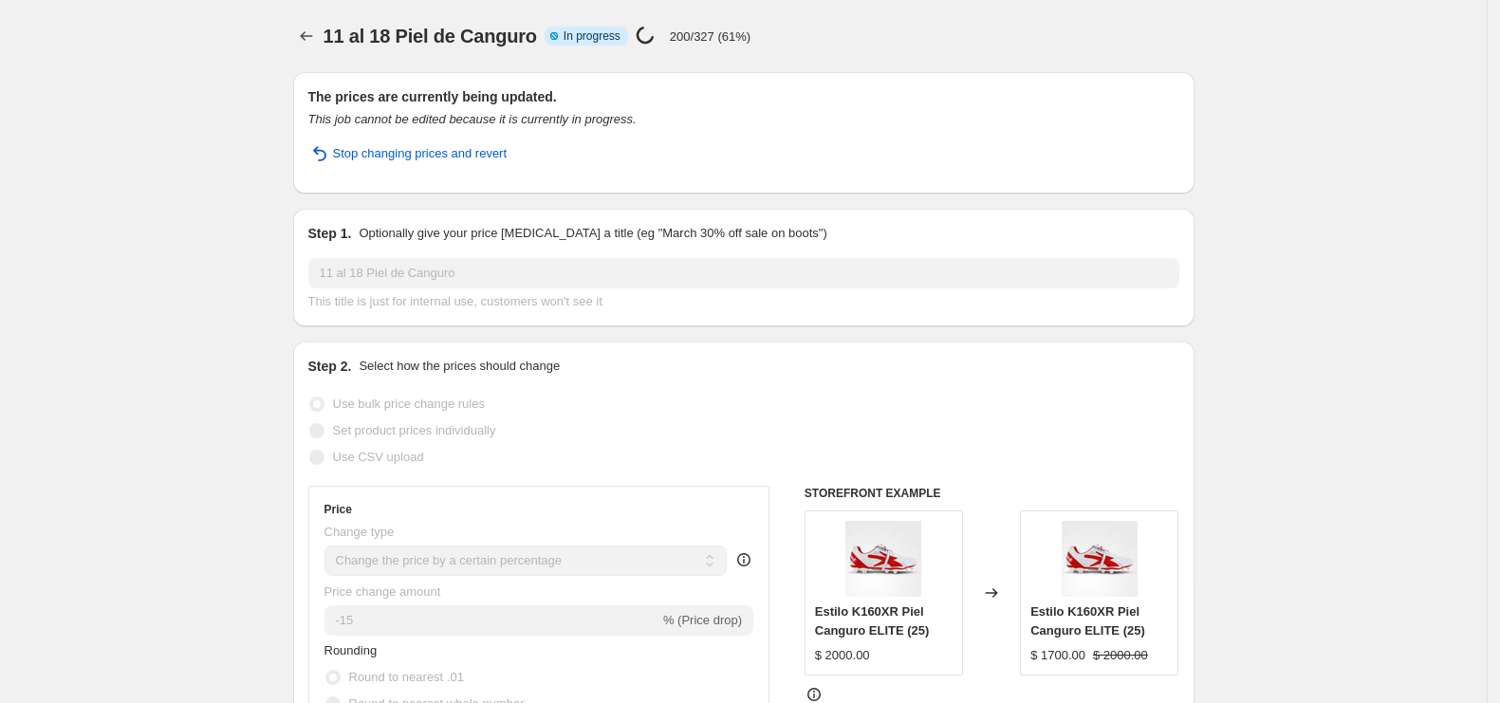
select select "percentage"
select select "collection"
select select "not_equal"
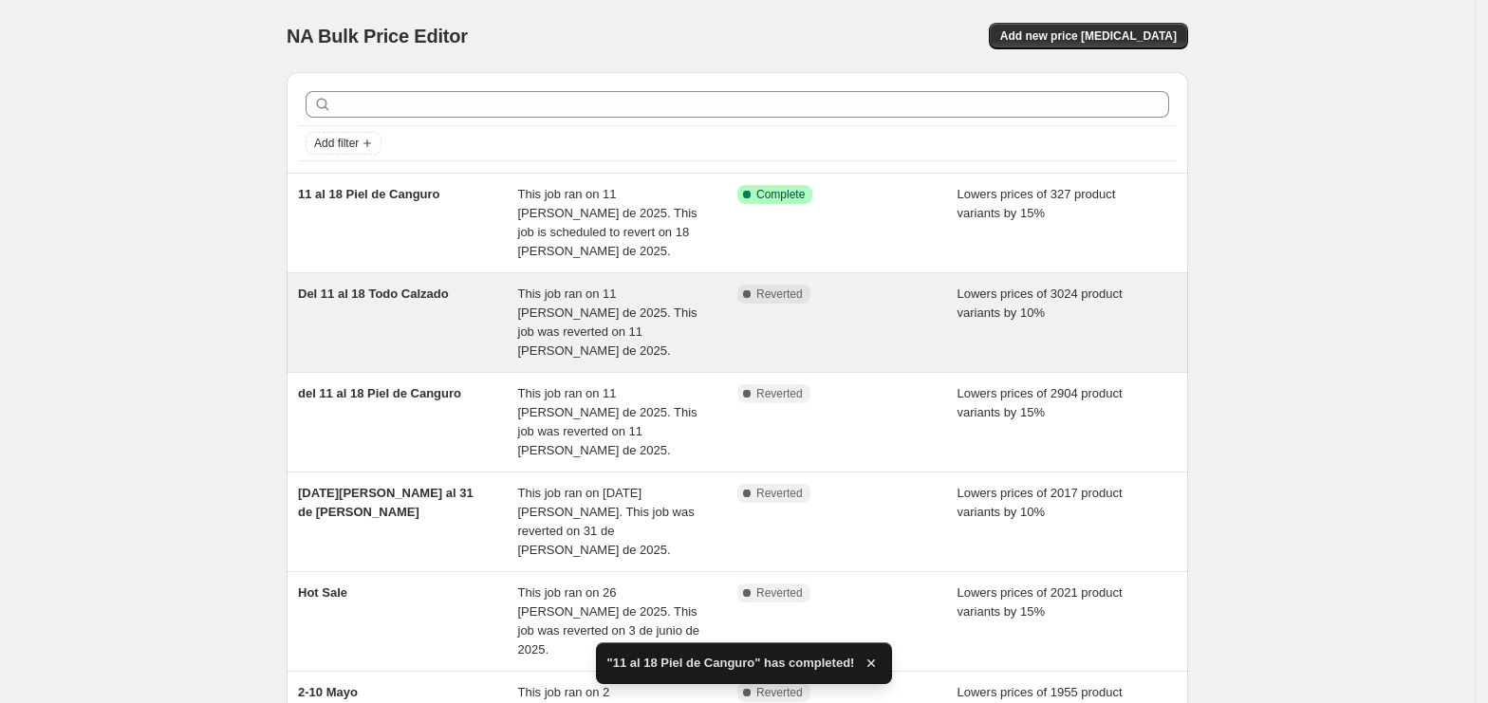
click at [541, 289] on span "This job ran on 11 de agosto de 2025. This job was reverted on 11 de agosto de …" at bounding box center [607, 322] width 179 height 71
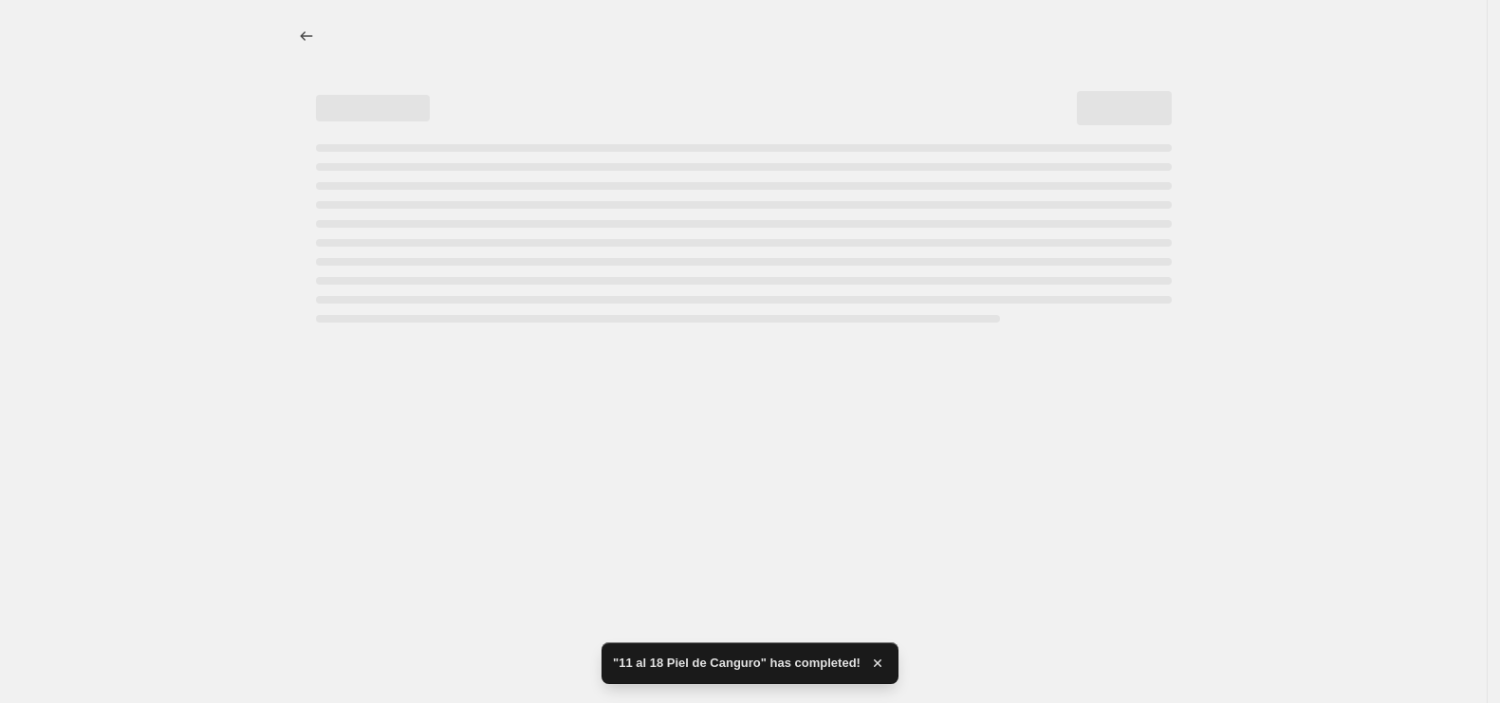
select select "percentage"
select select "collection"
select select "not_equal"
select select "collection"
select select "not_equal"
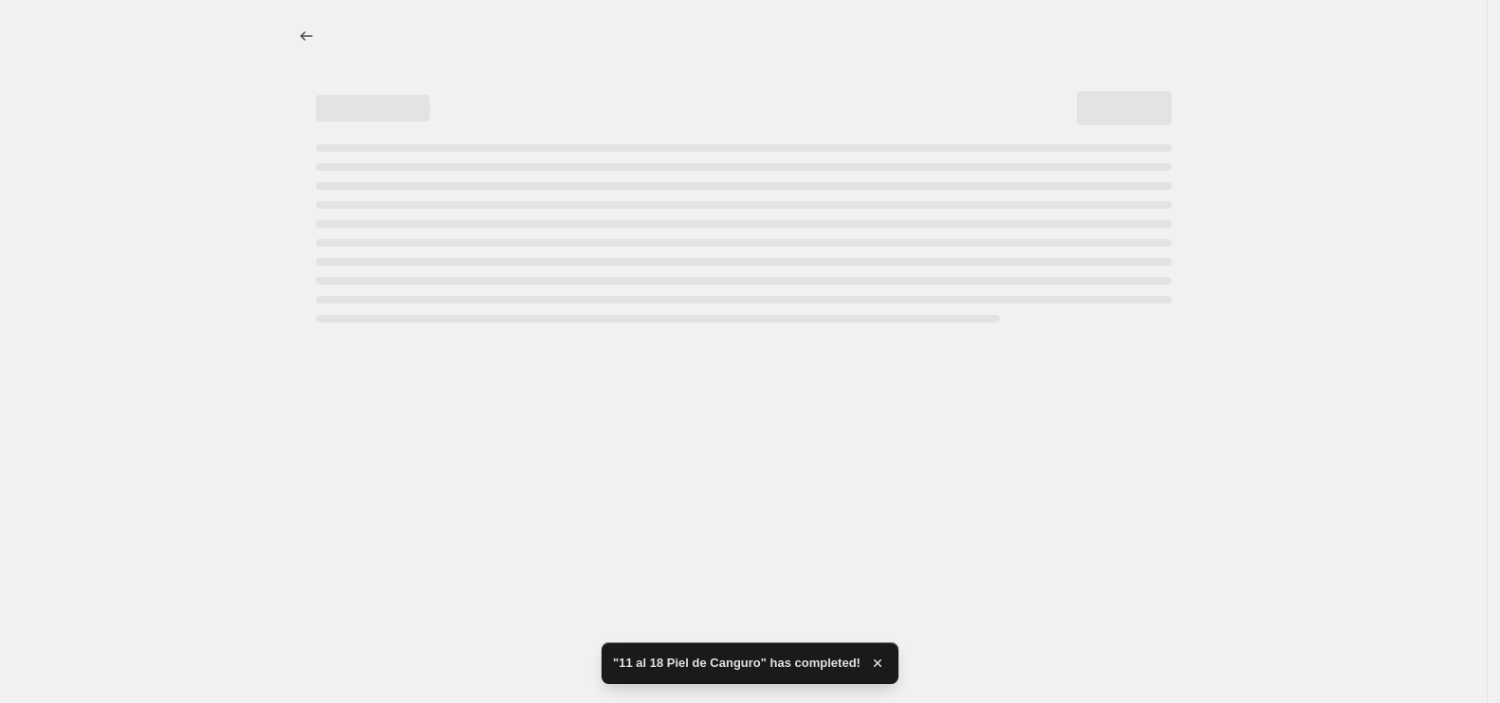
select select "collection"
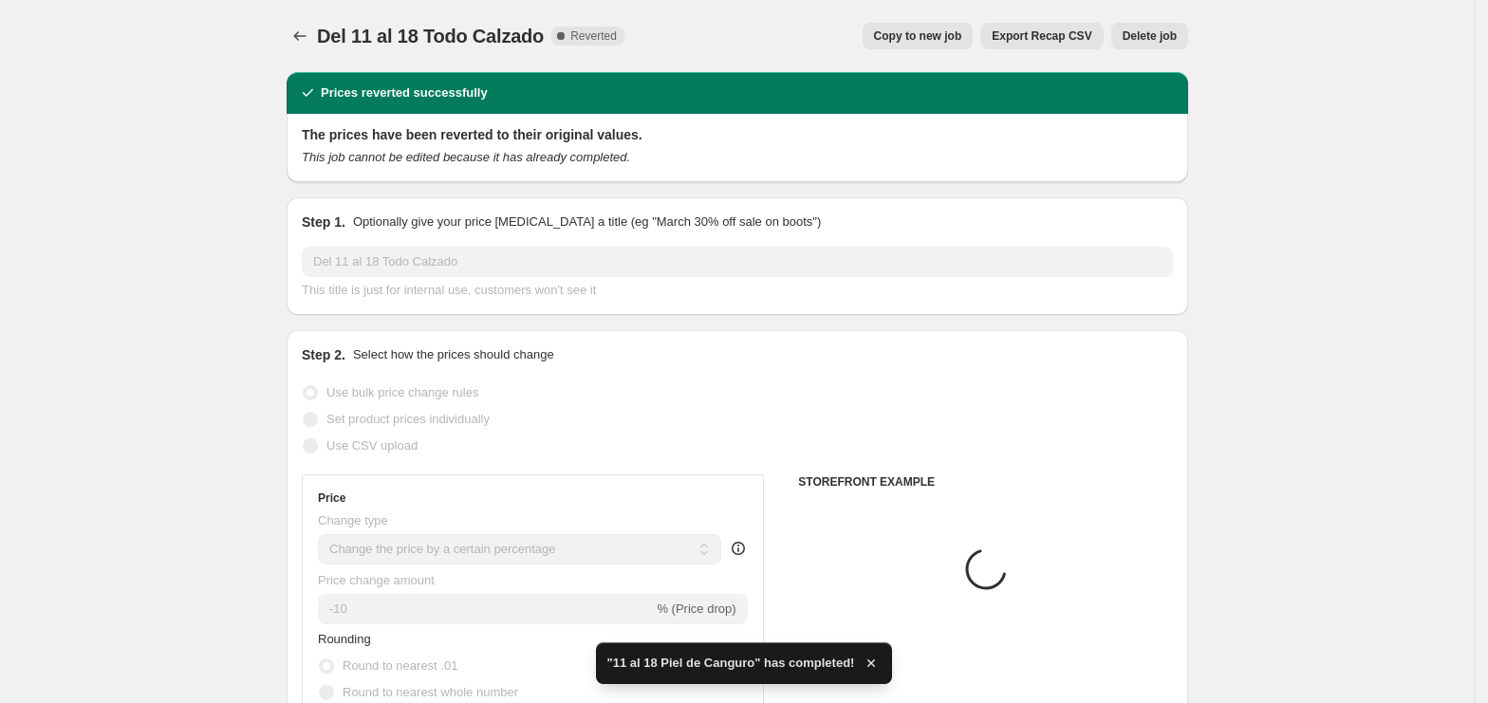
click at [905, 34] on span "Copy to new job" at bounding box center [918, 35] width 88 height 15
select select "percentage"
select select "collection"
select select "not_equal"
select select "collection"
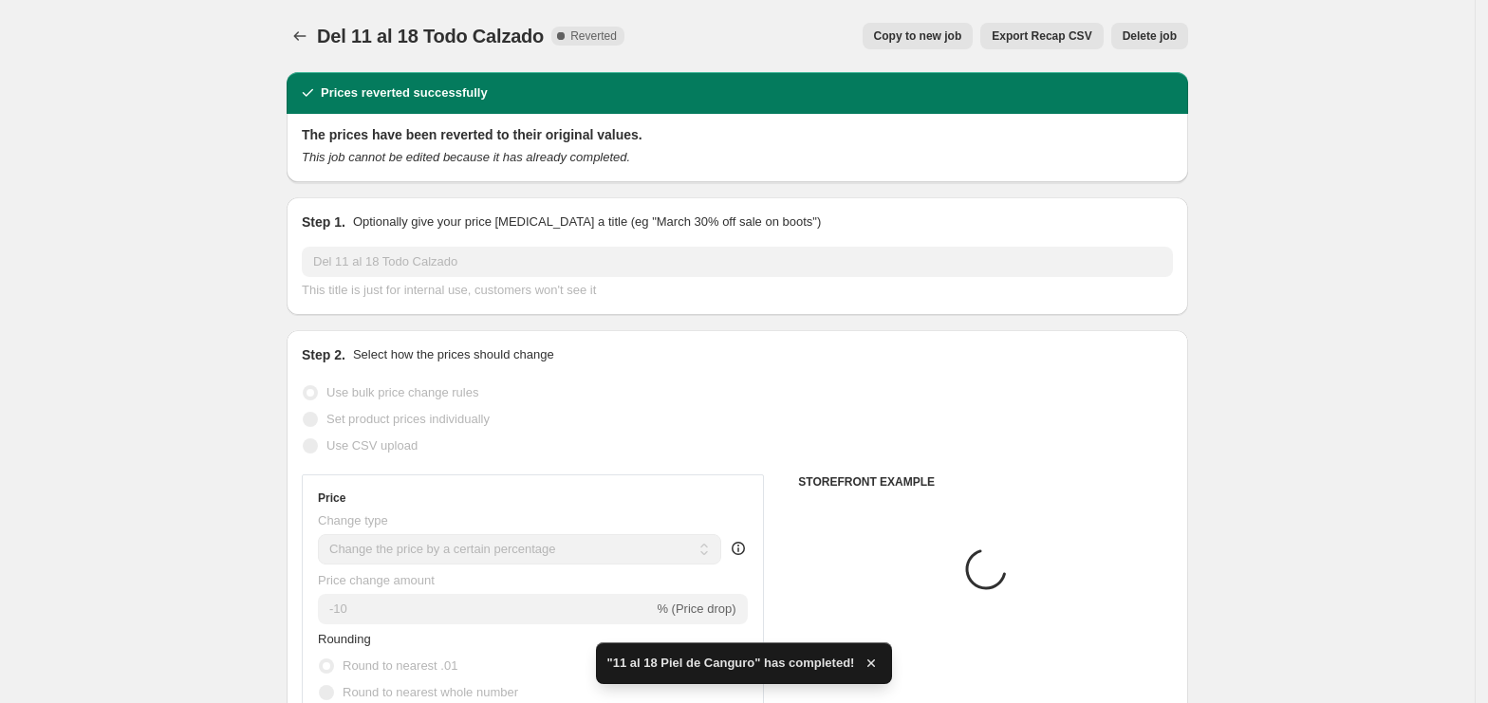
select select "not_equal"
select select "collection"
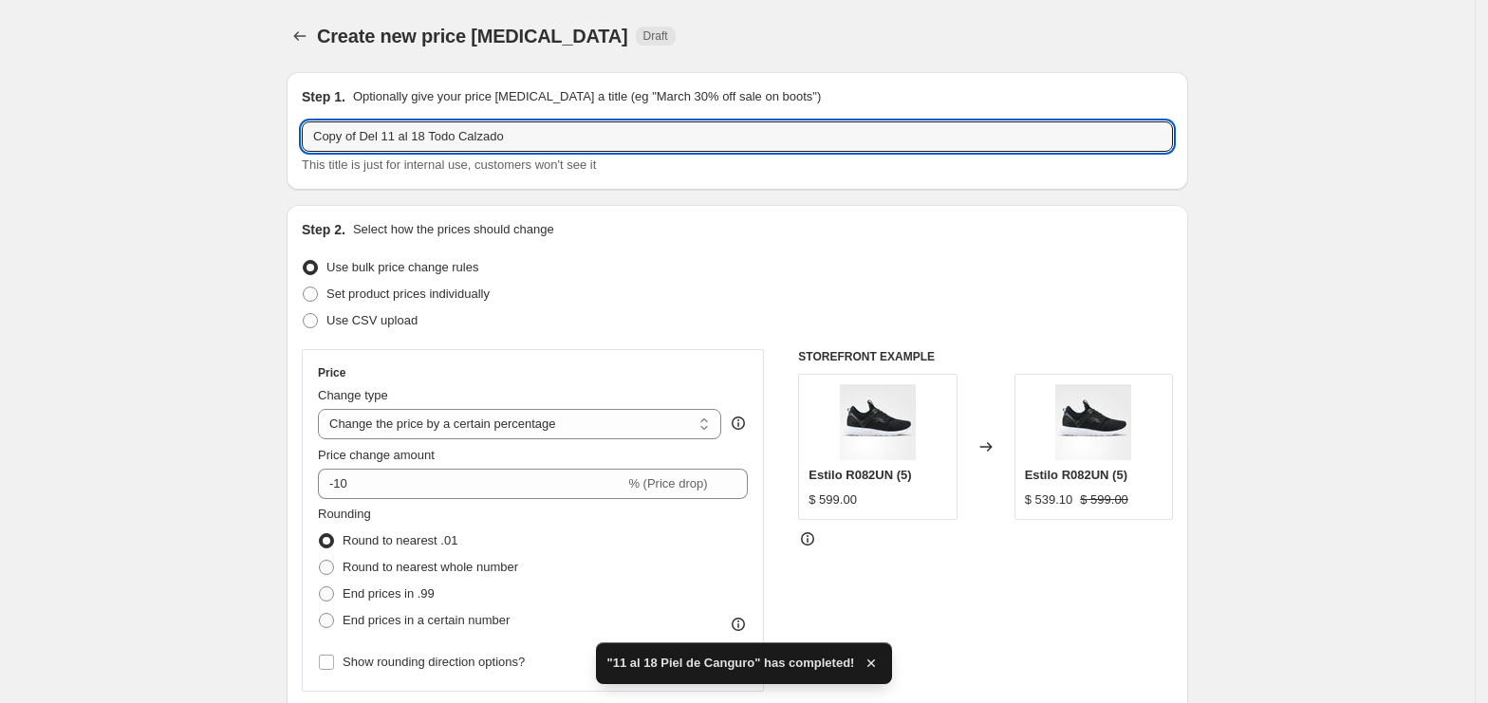
drag, startPoint x: 363, startPoint y: 142, endPoint x: 304, endPoint y: 141, distance: 58.8
click at [304, 141] on div "Step 1. Optionally give your price change job a title (eg "March 30% off sale o…" at bounding box center [738, 131] width 902 height 118
type input "Del 11 al 18 Todo Calzado"
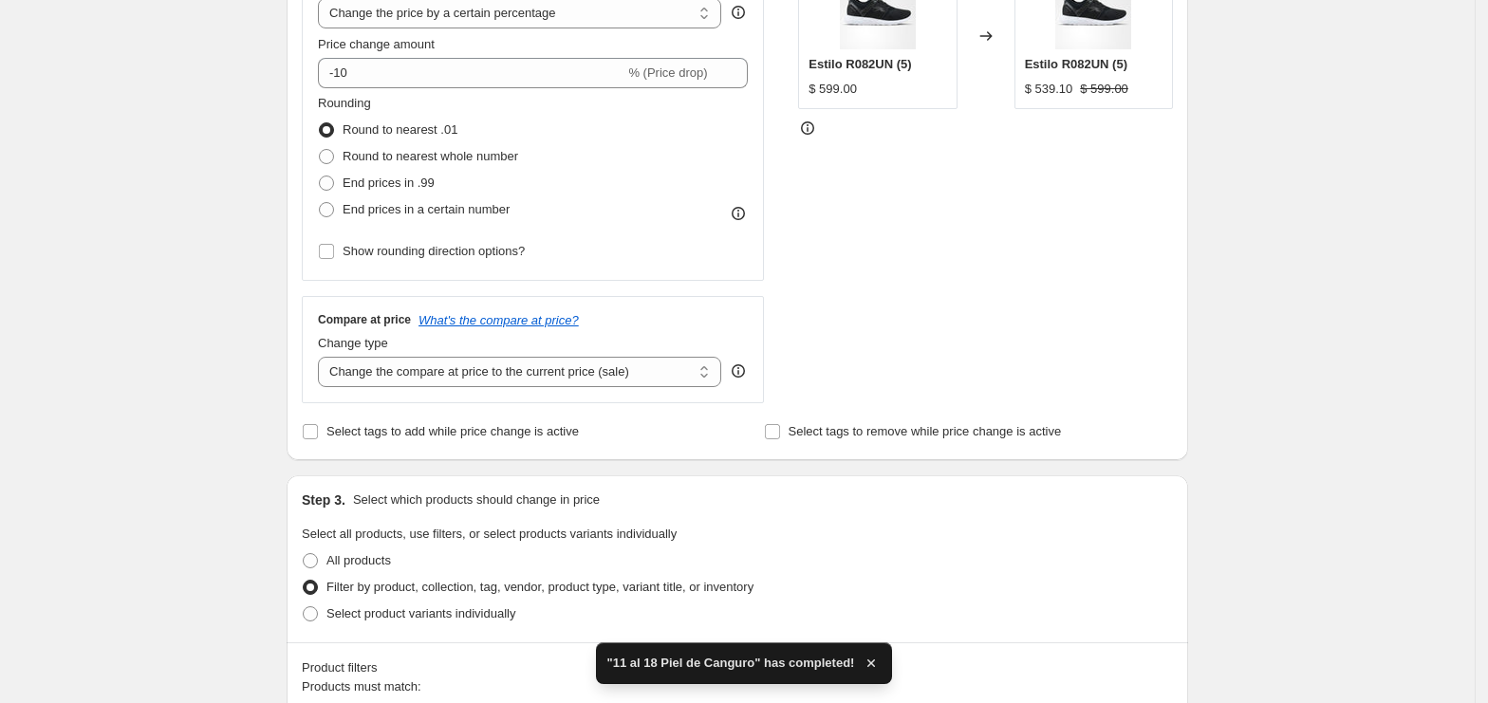
scroll to position [885, 0]
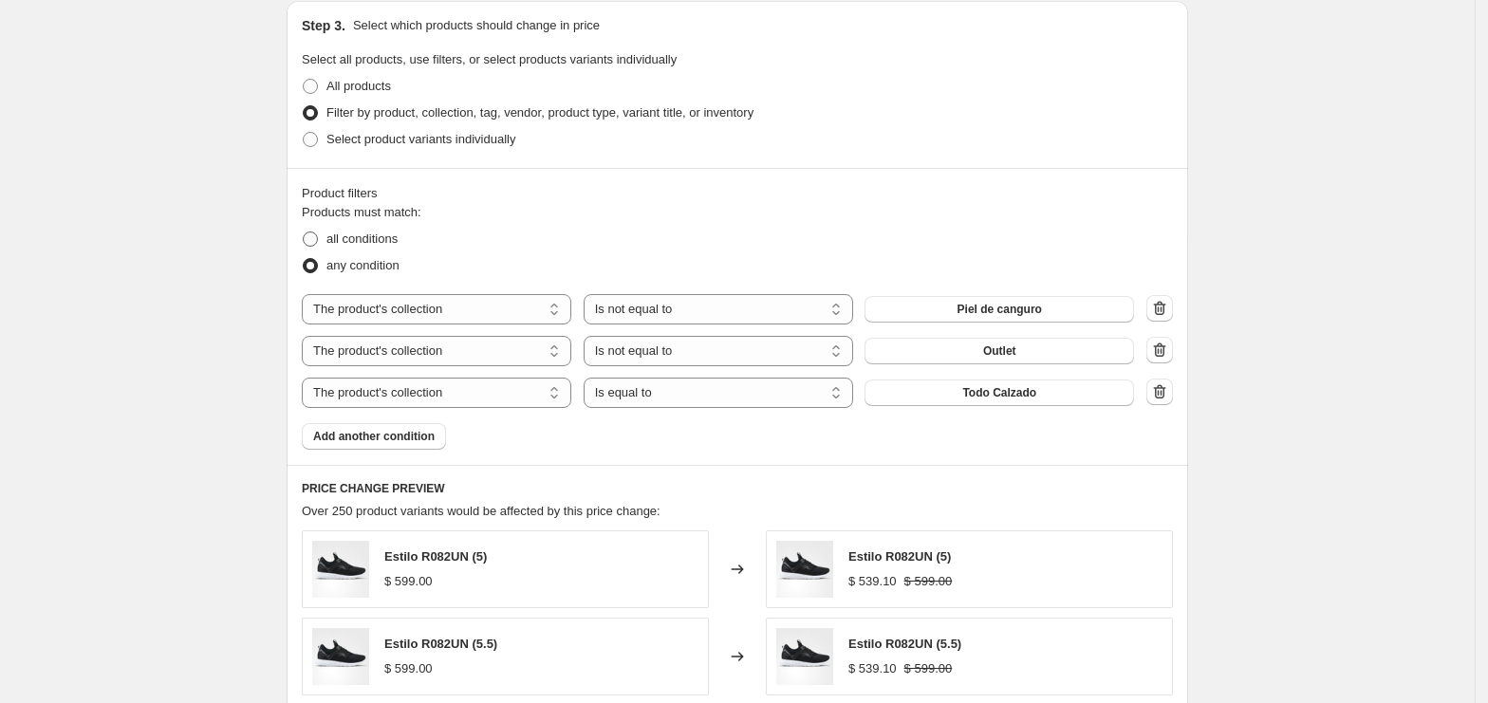
click at [376, 245] on span "all conditions" at bounding box center [361, 239] width 71 height 14
click at [304, 233] on input "all conditions" at bounding box center [303, 232] width 1 height 1
radio input "true"
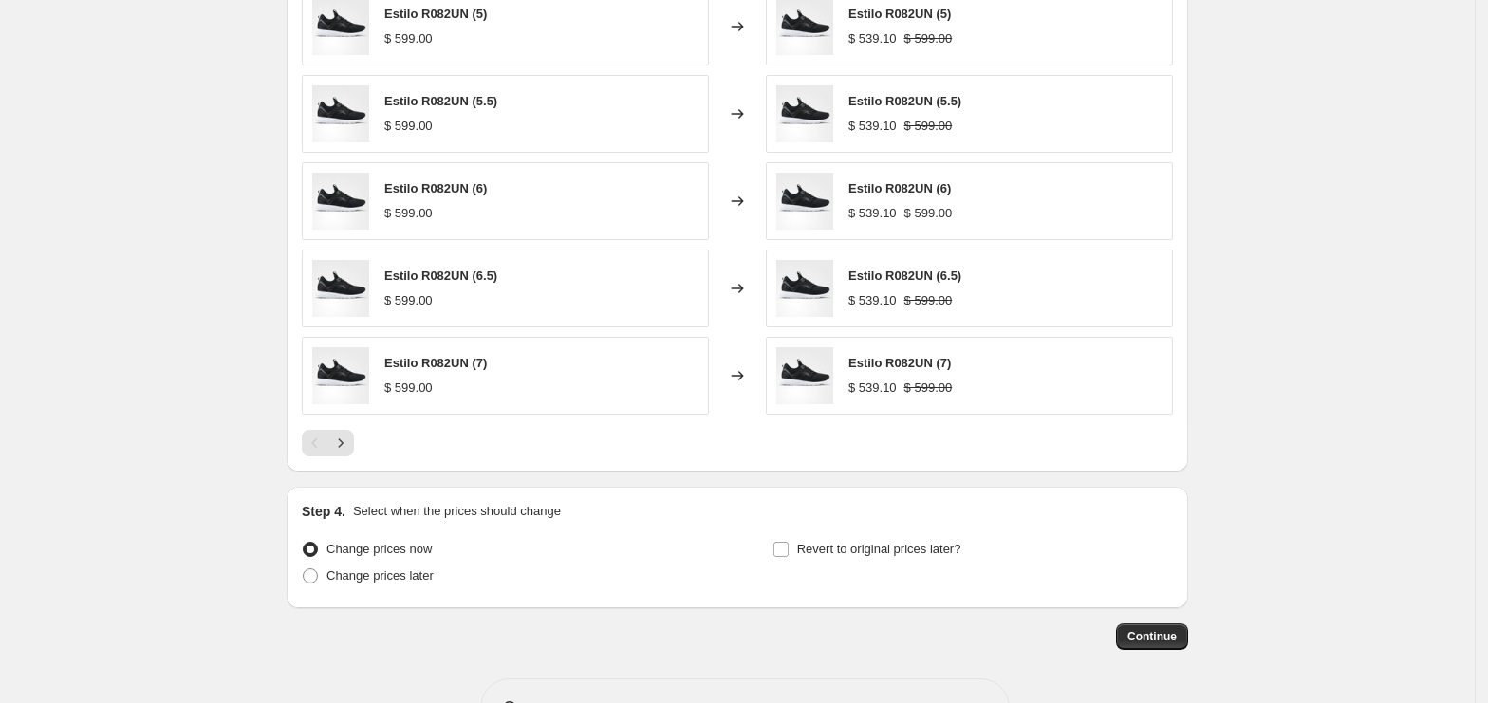
scroll to position [1497, 0]
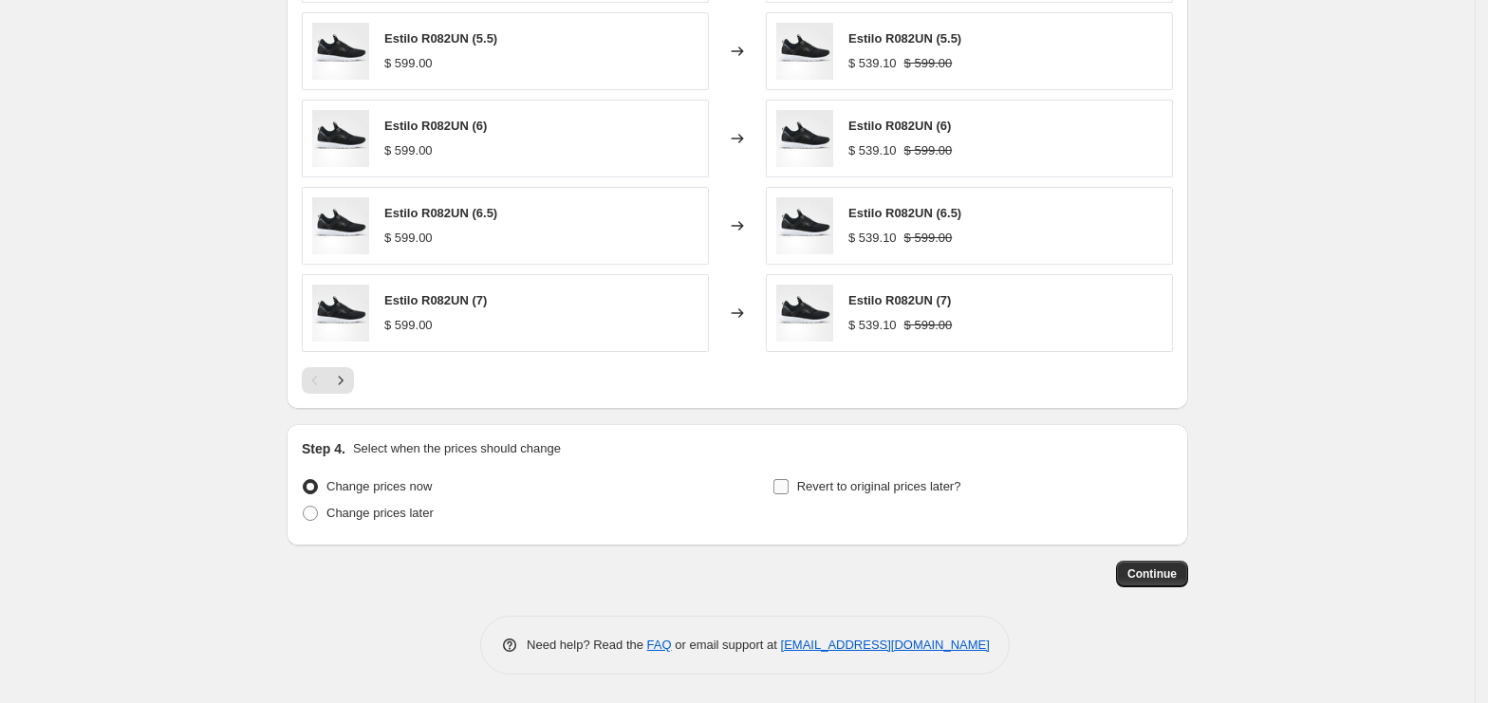
click at [832, 484] on span "Revert to original prices later?" at bounding box center [879, 486] width 164 height 14
click at [789, 484] on input "Revert to original prices later?" at bounding box center [780, 486] width 15 height 15
checkbox input "true"
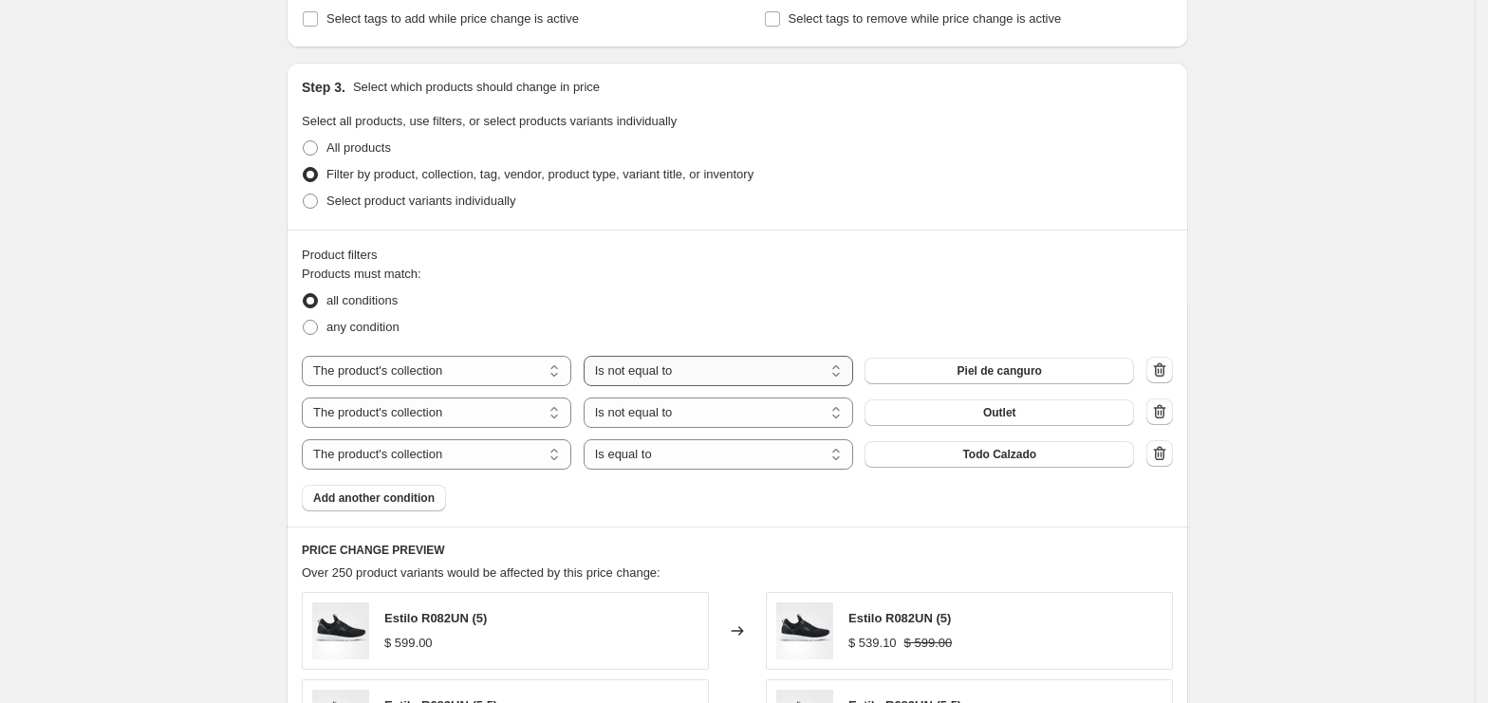
scroll to position [840, 0]
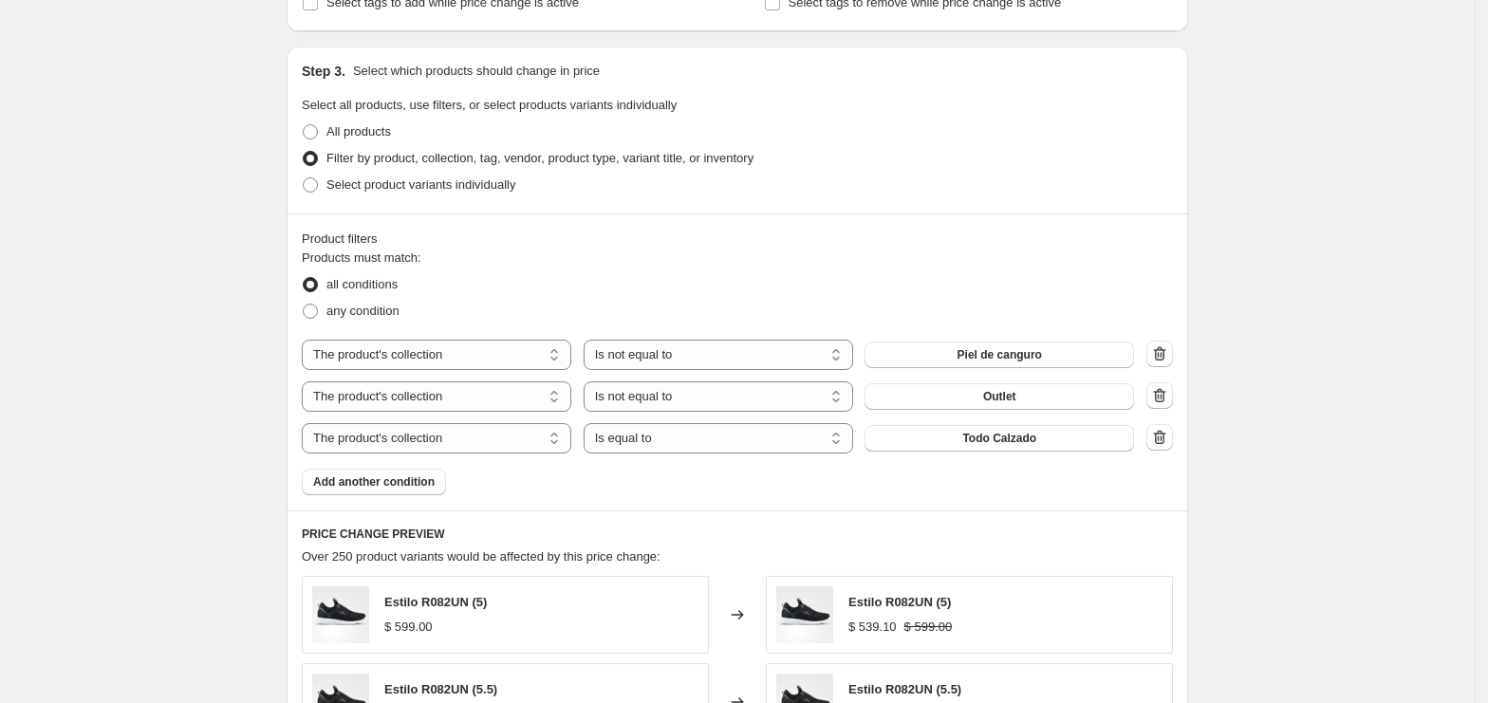
click at [1376, 522] on div "Create new price change job. This page is ready Create new price change job Dra…" at bounding box center [737, 434] width 1475 height 2549
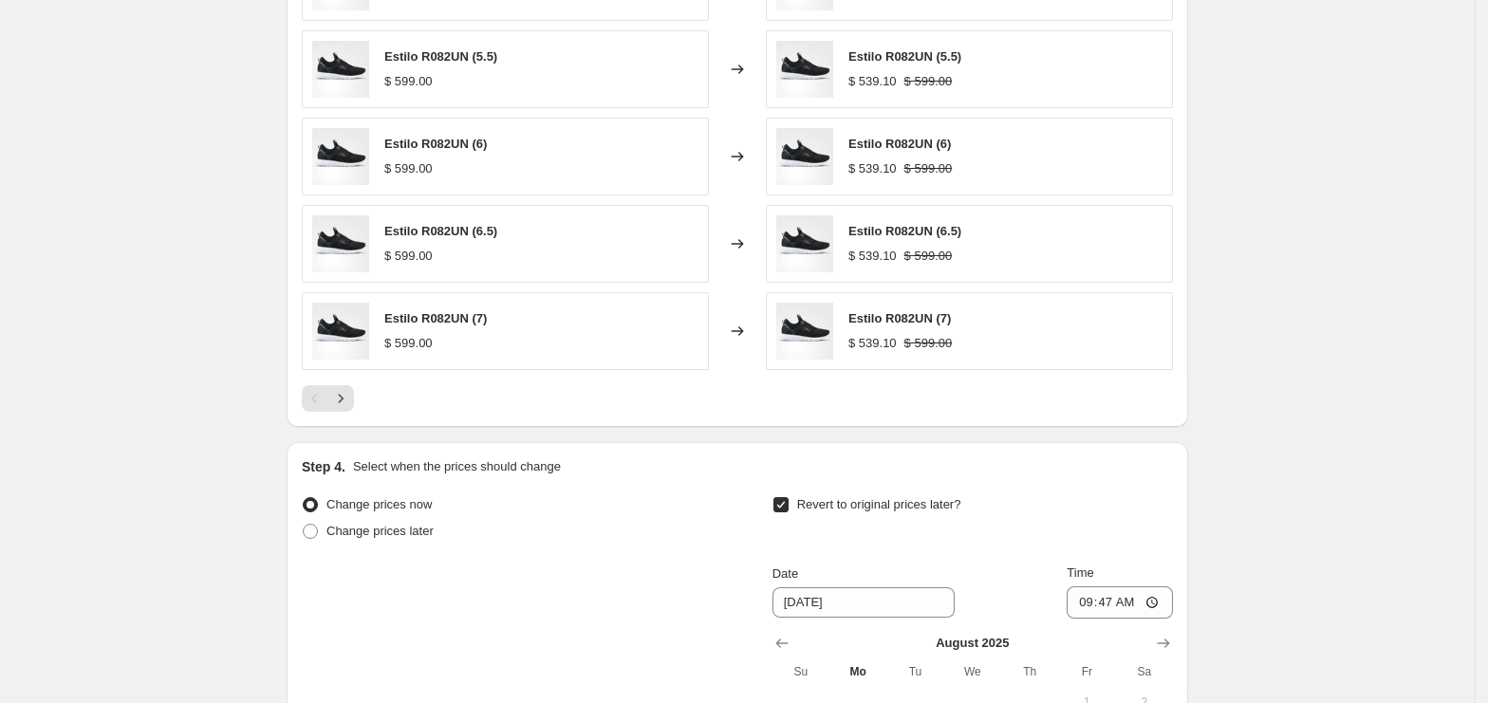
scroll to position [1853, 0]
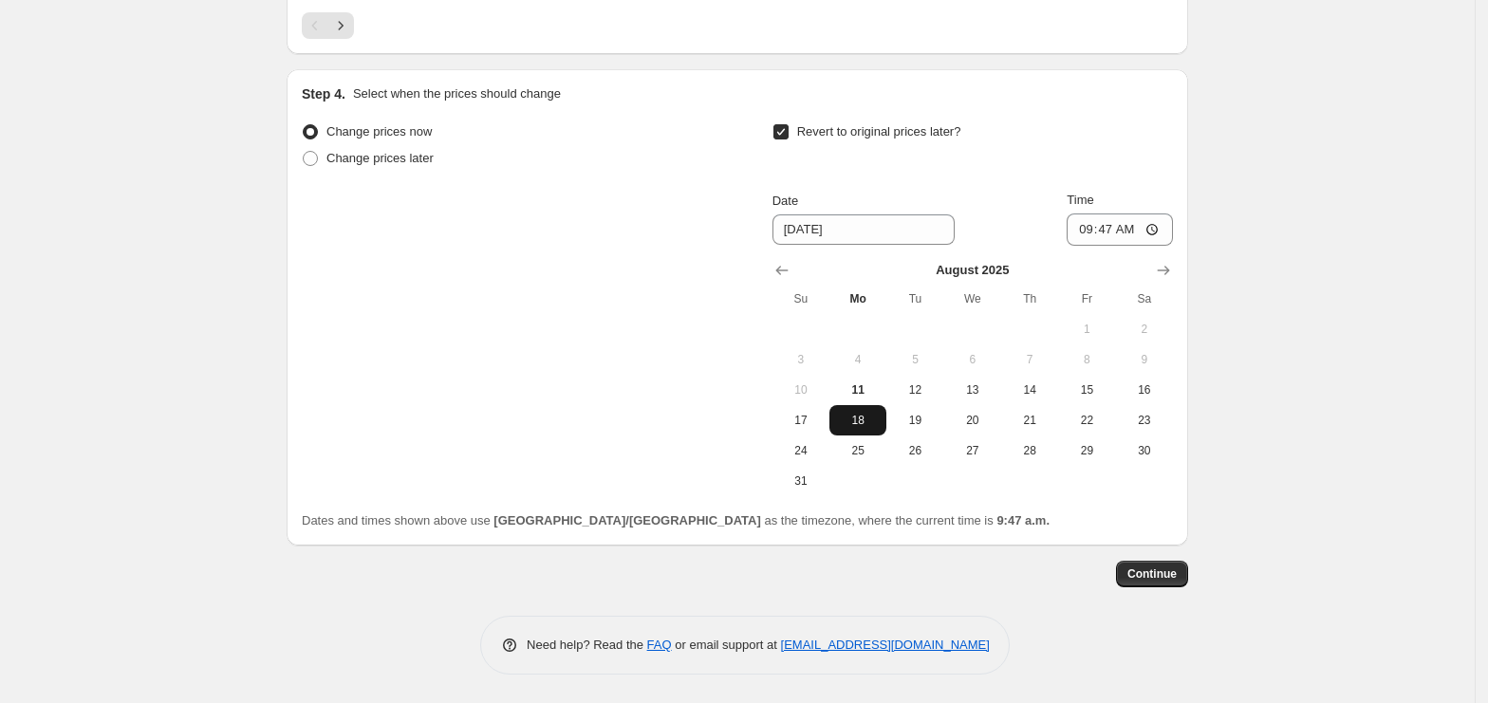
click at [873, 419] on span "18" at bounding box center [858, 420] width 42 height 15
click at [1075, 233] on input "09:47" at bounding box center [1120, 230] width 106 height 32
type input "23:59"
click at [1160, 582] on button "Continue" at bounding box center [1152, 574] width 72 height 27
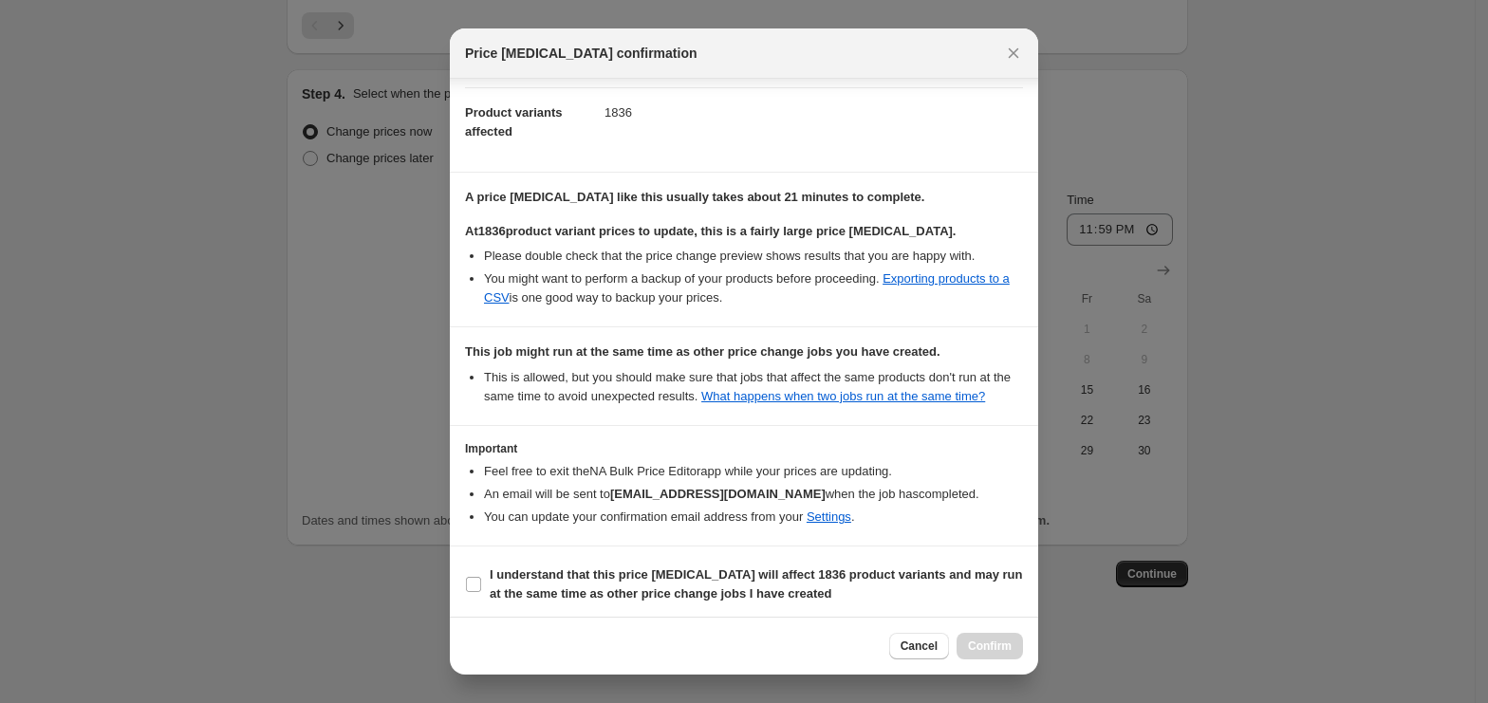
scroll to position [221, 0]
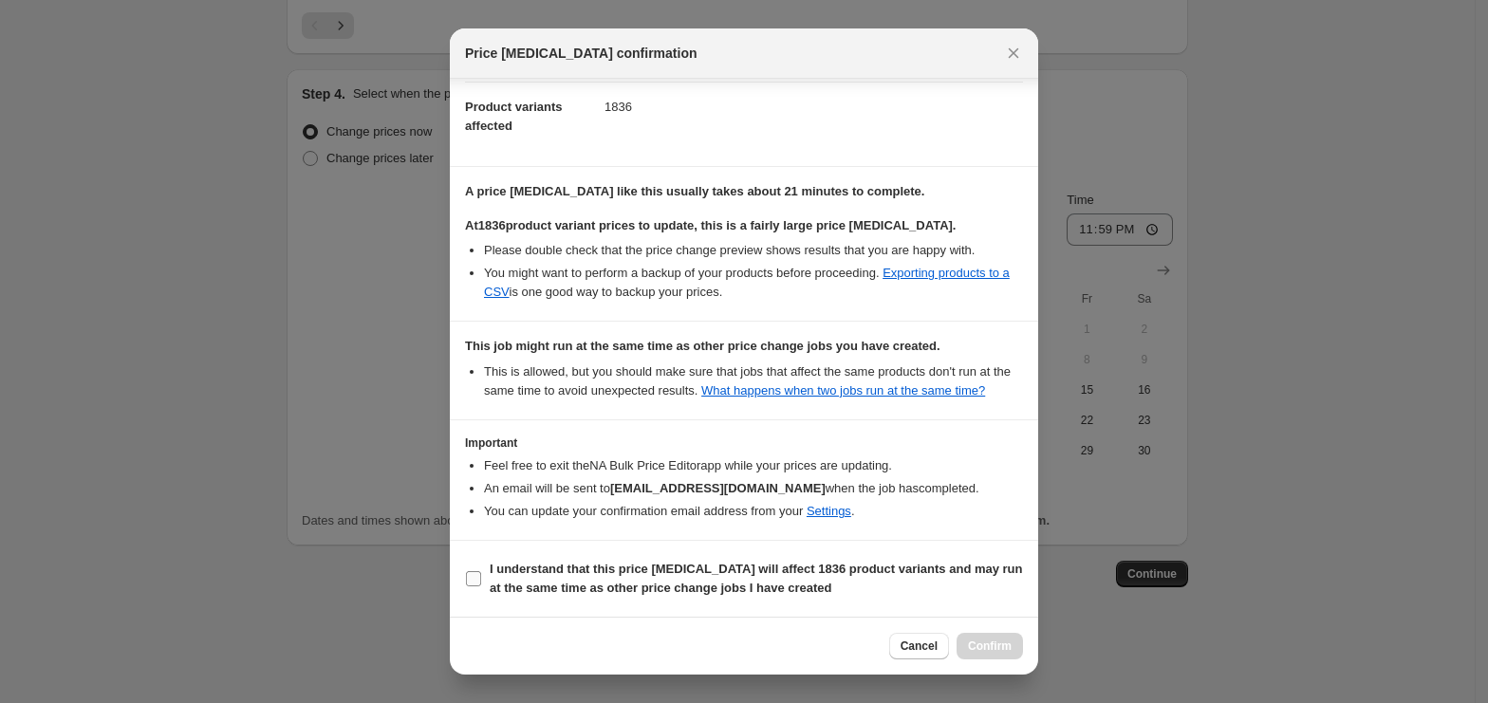
drag, startPoint x: 703, startPoint y: 581, endPoint x: 716, endPoint y: 581, distance: 12.3
click at [704, 581] on b "I understand that this price change job will affect 1836 product variants and m…" at bounding box center [756, 578] width 533 height 33
click at [506, 571] on b "I understand that this price change job will affect 1836 product variants and m…" at bounding box center [756, 578] width 533 height 33
click at [481, 571] on input "I understand that this price change job will affect 1836 product variants and m…" at bounding box center [473, 578] width 15 height 15
checkbox input "true"
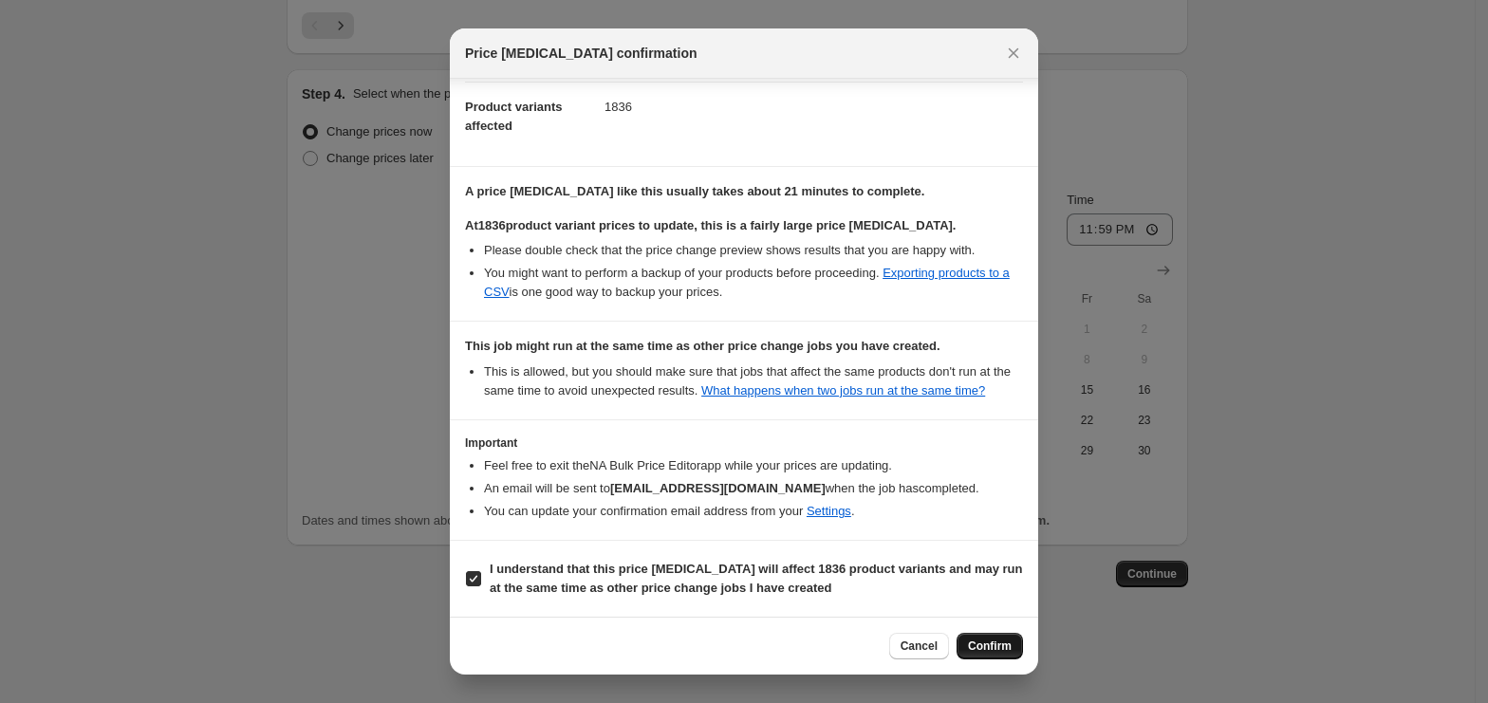
click at [984, 649] on span "Confirm" at bounding box center [990, 646] width 44 height 15
type input "Del 11 al 18 Todo Calzado"
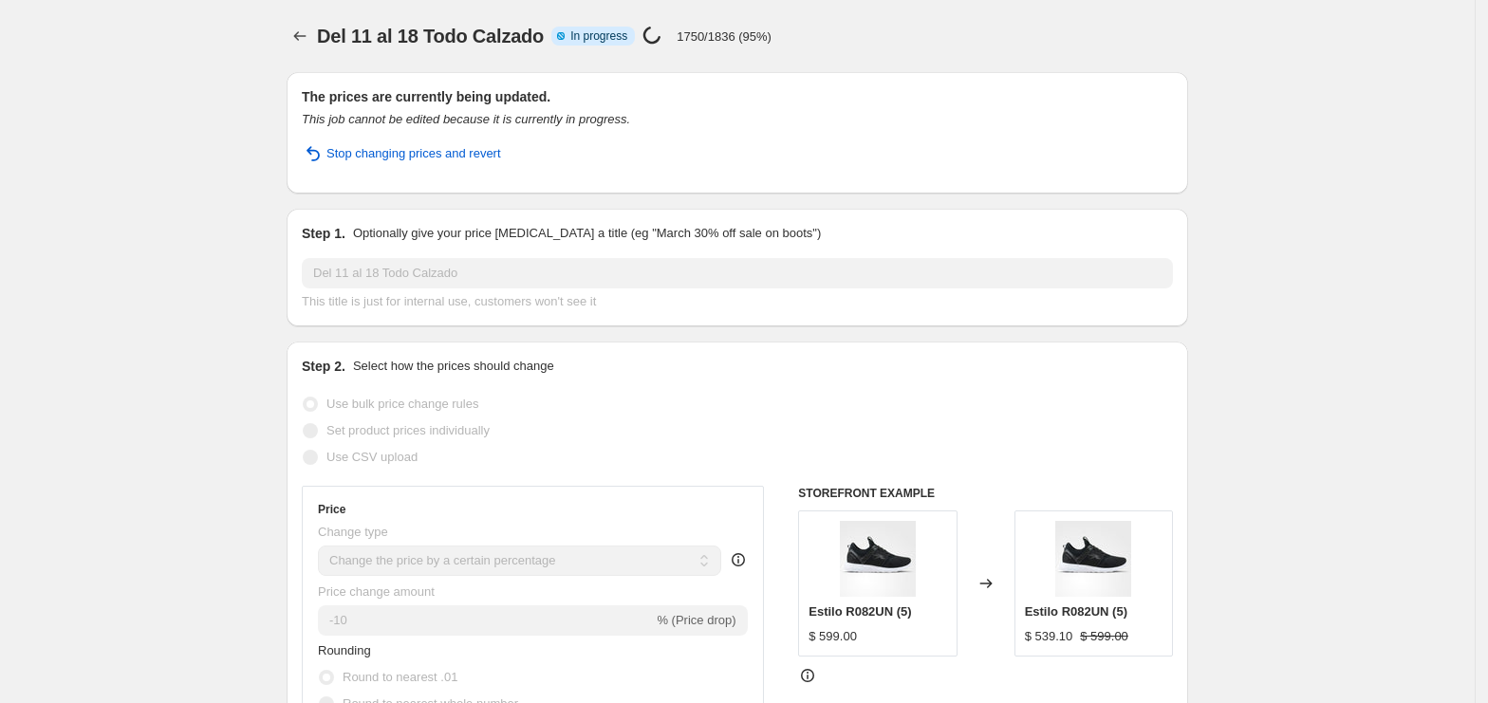
select select "percentage"
select select "collection"
select select "not_equal"
select select "collection"
select select "not_equal"
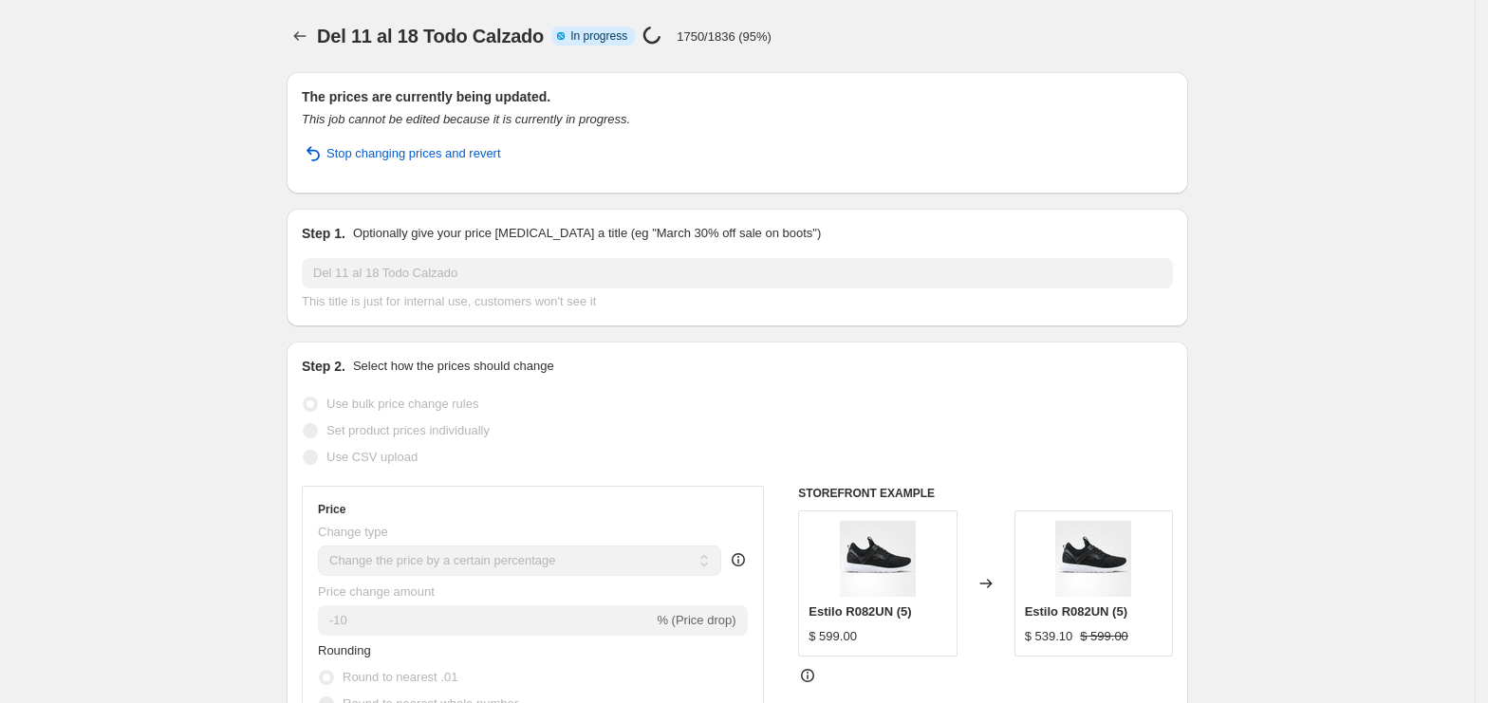
select select "collection"
